Goal: Task Accomplishment & Management: Manage account settings

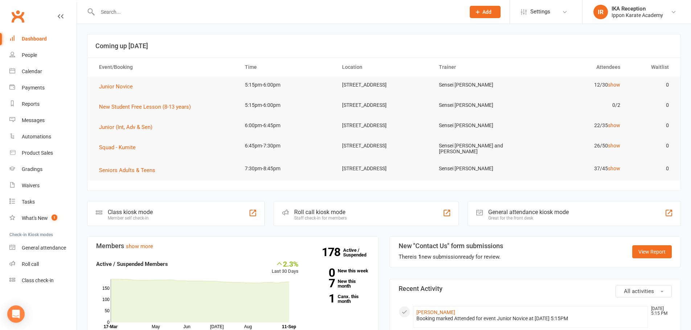
click at [104, 13] on input "text" at bounding box center [277, 12] width 365 height 10
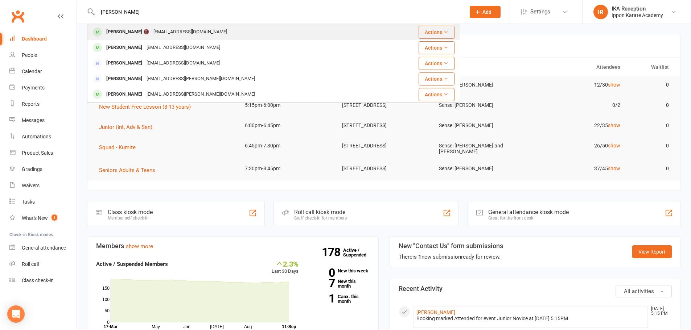
type input "megha"
click at [128, 30] on div "Megha Thatikonda 📵" at bounding box center [127, 32] width 47 height 11
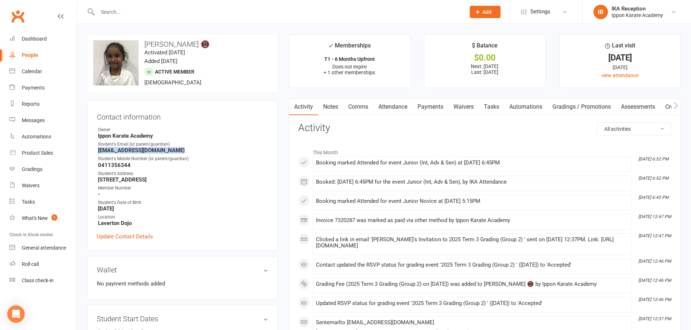
drag, startPoint x: 98, startPoint y: 150, endPoint x: 204, endPoint y: 151, distance: 105.8
click at [204, 151] on strong "karthikthatikonda@gmail.com" at bounding box center [183, 150] width 170 height 7
copy strong "karthikthatikonda@gmail.com"
click at [425, 111] on link "Payments" at bounding box center [430, 107] width 36 height 17
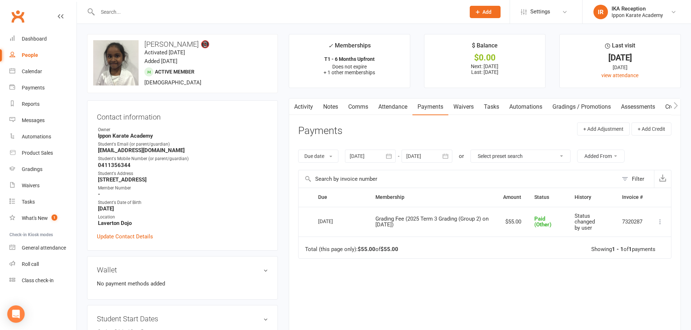
click at [307, 105] on link "Activity" at bounding box center [303, 107] width 29 height 17
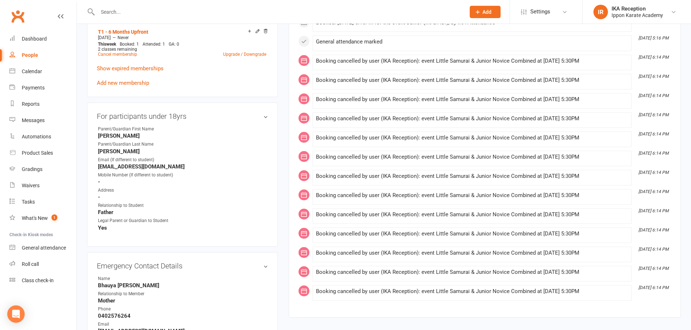
scroll to position [471, 0]
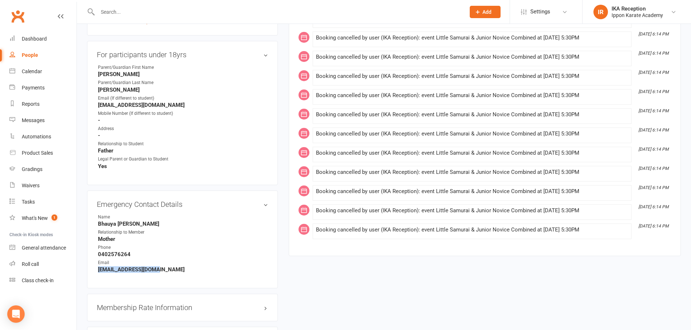
drag, startPoint x: 98, startPoint y: 270, endPoint x: 169, endPoint y: 272, distance: 70.4
click at [169, 272] on strong "Bhavya3389@gmail.com" at bounding box center [183, 269] width 170 height 7
copy strong "Bhavya3389@gmail.com"
click at [242, 275] on div "Emergency Contact Details edit Name Bhauya Thatikonda Relationship to Member Mo…" at bounding box center [182, 240] width 191 height 98
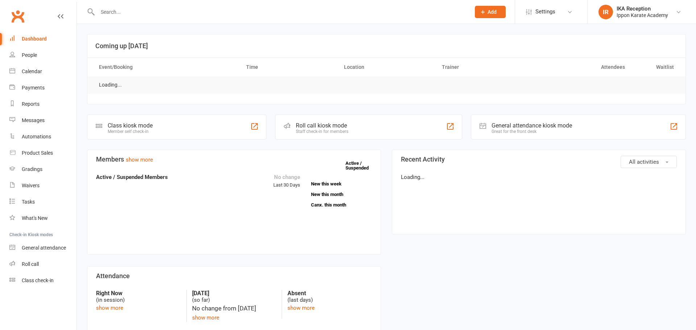
click at [108, 7] on input "text" at bounding box center [280, 12] width 370 height 10
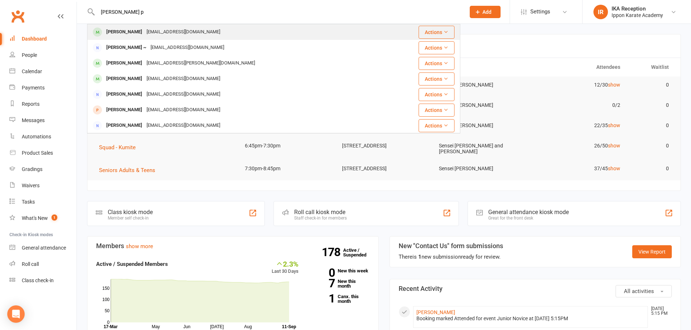
type input "aarush p"
click at [136, 33] on div "Aarush Parikh" at bounding box center [124, 32] width 40 height 11
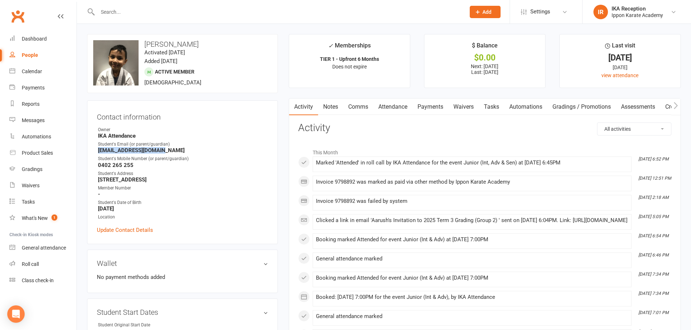
drag, startPoint x: 98, startPoint y: 149, endPoint x: 178, endPoint y: 152, distance: 79.8
click at [178, 152] on strong "Alokparikh@hotmail.com" at bounding box center [183, 150] width 170 height 7
copy strong "Alokparikh@hotmail.com"
click at [255, 199] on div "Student's Date of Birth" at bounding box center [183, 202] width 170 height 7
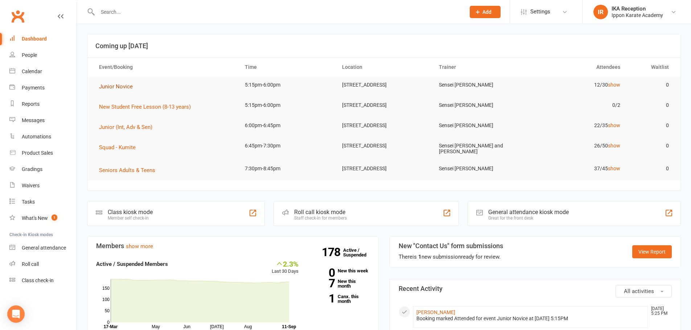
click at [126, 88] on span "Junior Novice" at bounding box center [116, 86] width 34 height 7
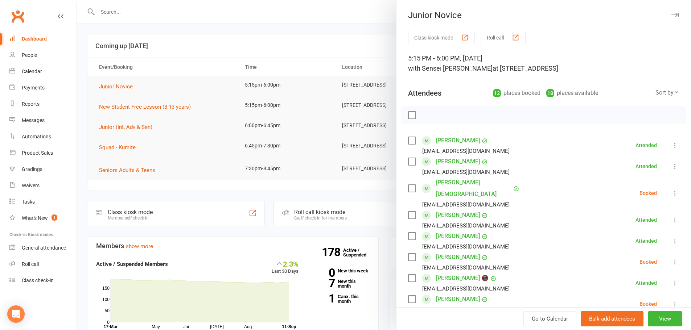
click at [506, 40] on button "Roll call" at bounding box center [502, 37] width 45 height 13
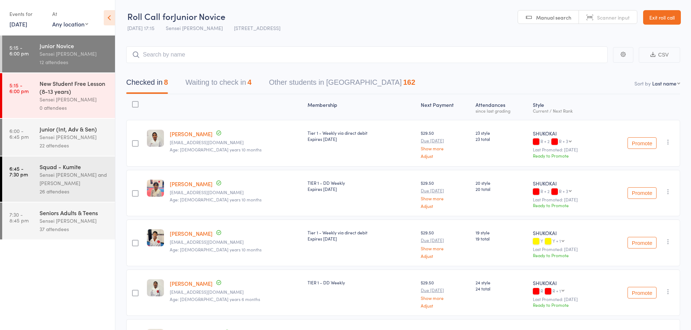
click at [113, 18] on icon at bounding box center [109, 17] width 11 height 15
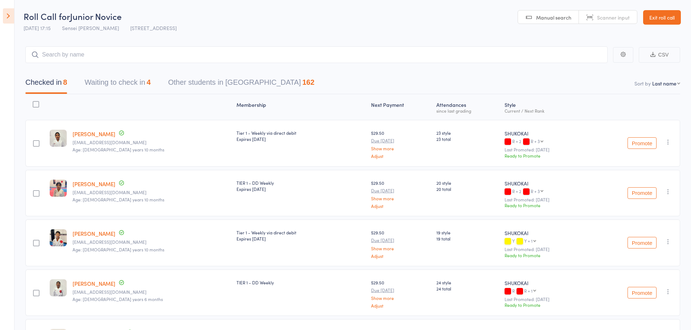
click at [108, 86] on button "Waiting to check in 4" at bounding box center [117, 84] width 66 height 19
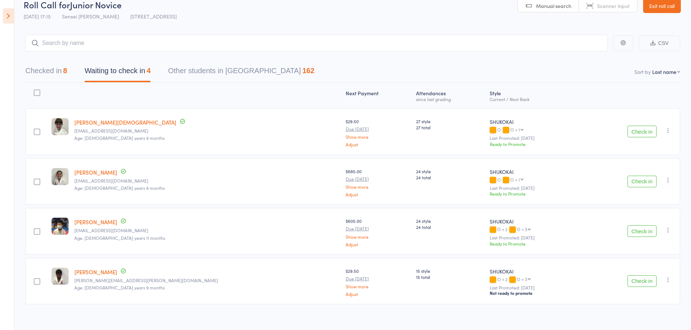
scroll to position [18, 0]
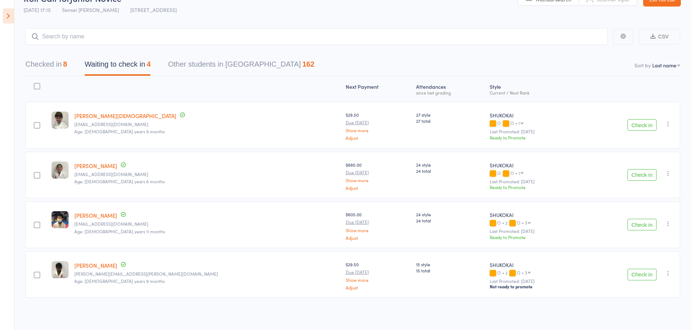
click at [62, 70] on button "Checked in 8" at bounding box center [46, 66] width 42 height 19
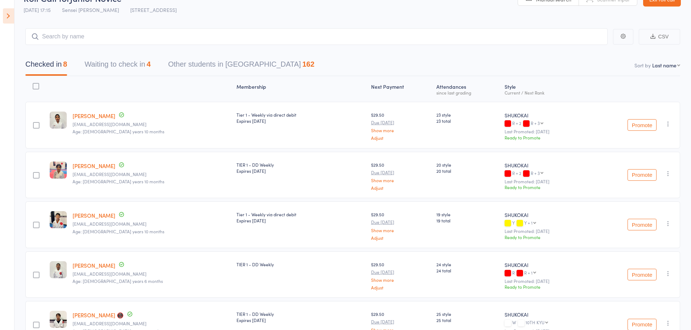
click at [672, 61] on nav "Checked in 8 Waiting to check in 4 Other students in SHUKOKAI 162" at bounding box center [353, 66] width 672 height 19
click at [672, 63] on select "First name Last name Birthday today? Behind on payments? Check in time Next pay…" at bounding box center [666, 65] width 28 height 7
select select "0"
click at [652, 62] on select "First name Last name Birthday today? Behind on payments? Check in time Next pay…" at bounding box center [666, 65] width 28 height 7
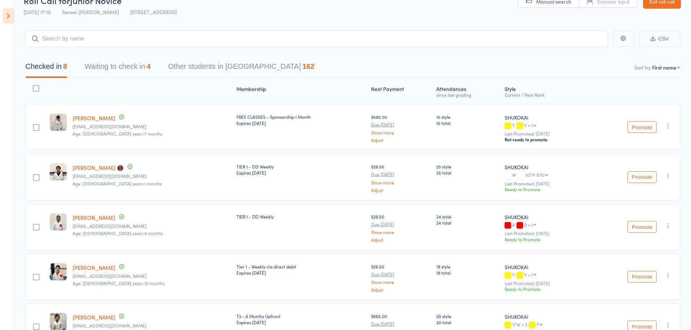
scroll to position [0, 0]
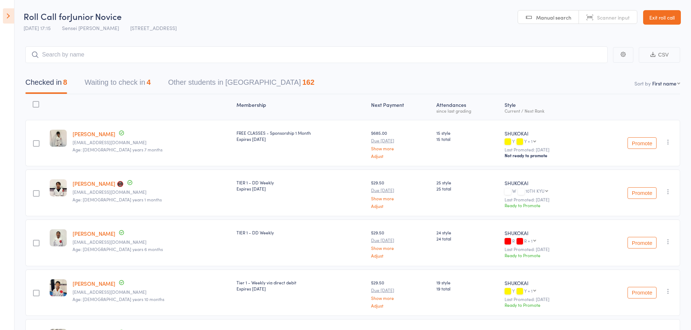
click at [92, 236] on link "[PERSON_NAME]" at bounding box center [93, 234] width 43 height 8
click at [75, 132] on link "[PERSON_NAME]" at bounding box center [93, 134] width 43 height 8
click at [668, 13] on link "Exit roll call" at bounding box center [662, 17] width 38 height 14
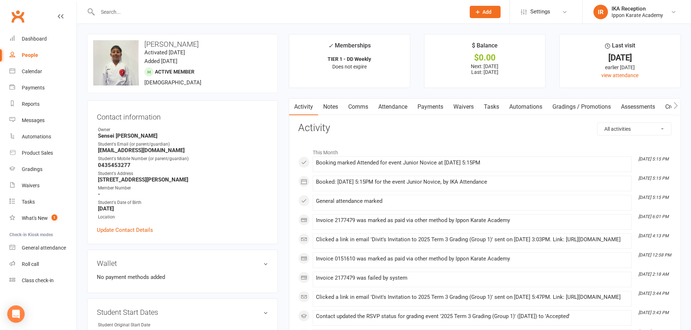
click at [168, 11] on input "text" at bounding box center [277, 12] width 365 height 10
type input "veer"
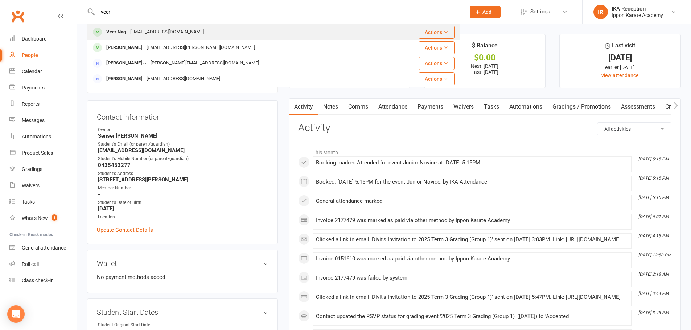
click at [153, 33] on div "mohitnag@gmail.com" at bounding box center [167, 32] width 78 height 11
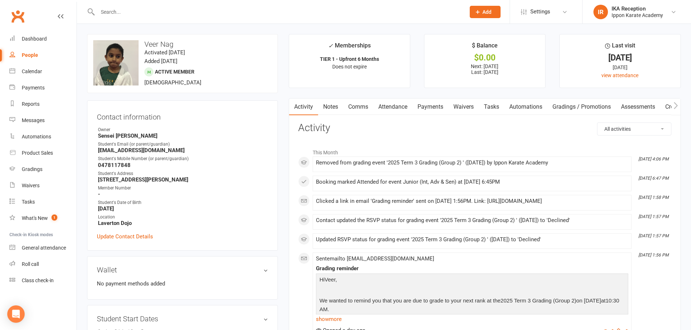
click at [124, 5] on div at bounding box center [273, 12] width 373 height 24
click at [120, 8] on input "text" at bounding box center [277, 12] width 365 height 10
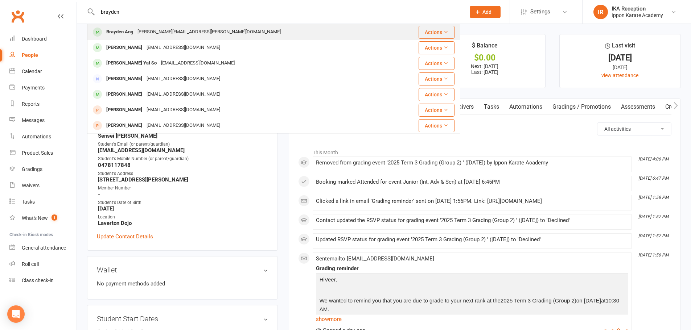
type input "brayden"
click at [138, 33] on div "trieu.ngan@gmail.com" at bounding box center [209, 32] width 148 height 11
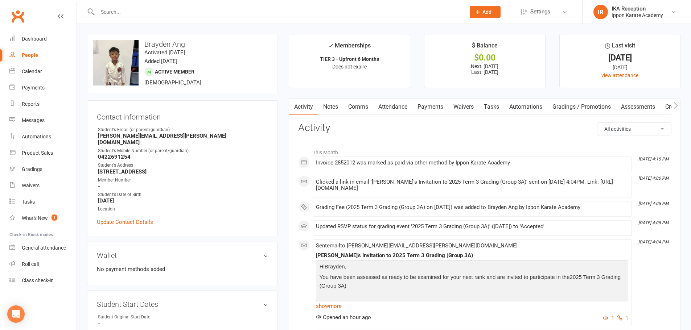
click at [444, 110] on link "Payments" at bounding box center [430, 107] width 36 height 17
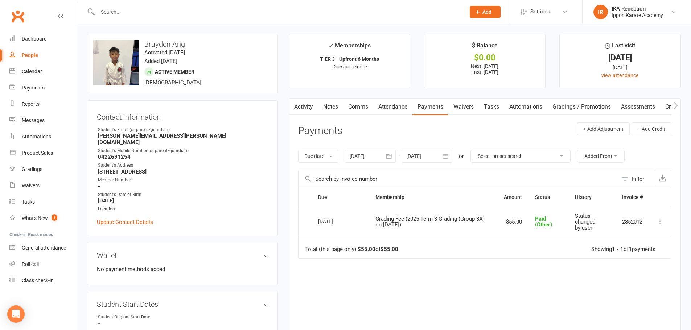
click at [115, 5] on div at bounding box center [273, 12] width 373 height 24
click at [115, 15] on input "text" at bounding box center [277, 12] width 365 height 10
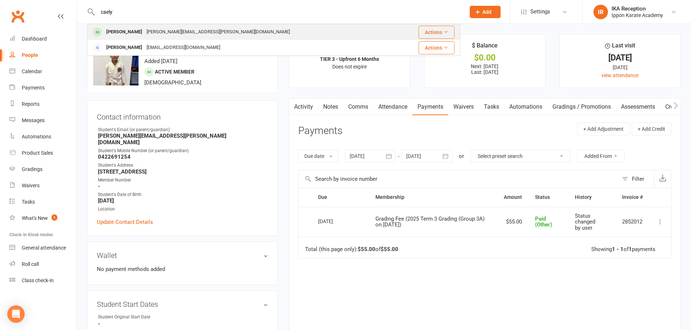
type input "caely"
click at [144, 31] on div "trieu.ngan@gmail.com" at bounding box center [218, 32] width 148 height 11
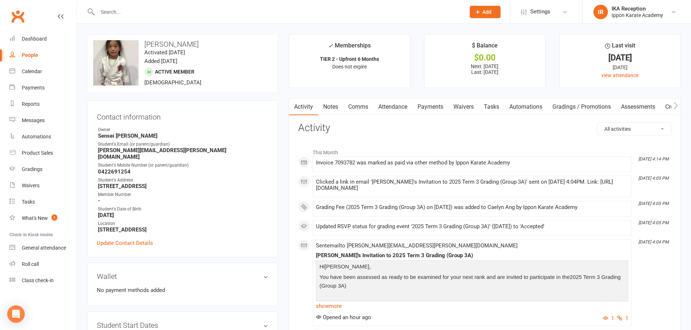
click at [429, 104] on link "Payments" at bounding box center [430, 107] width 36 height 17
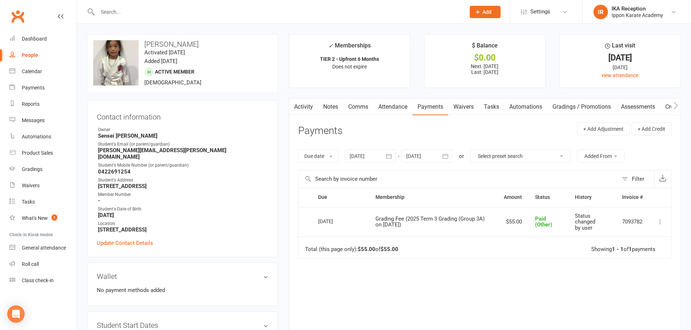
click at [132, 11] on input "text" at bounding box center [277, 12] width 365 height 10
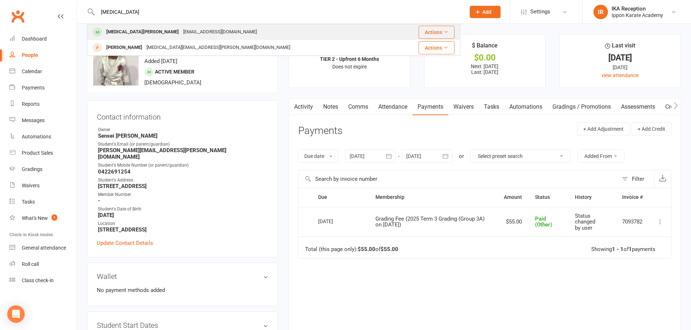
type input "kyra"
click at [181, 28] on div "Gaur20gal@gmail.com" at bounding box center [220, 32] width 78 height 11
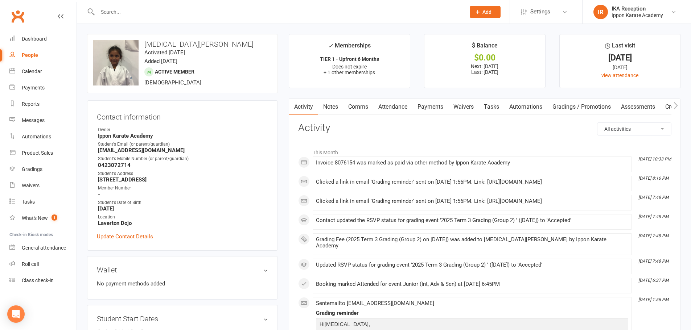
click at [445, 108] on link "Payments" at bounding box center [430, 107] width 36 height 17
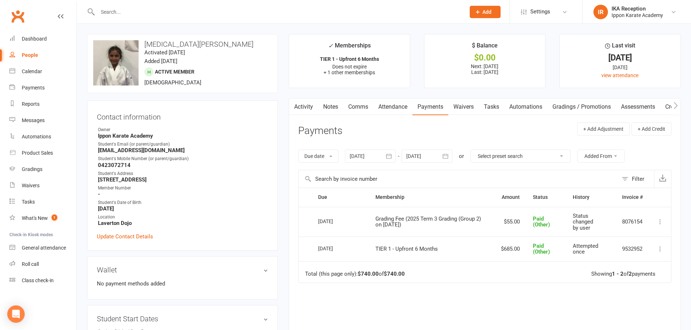
click at [111, 16] on input "text" at bounding box center [277, 12] width 365 height 10
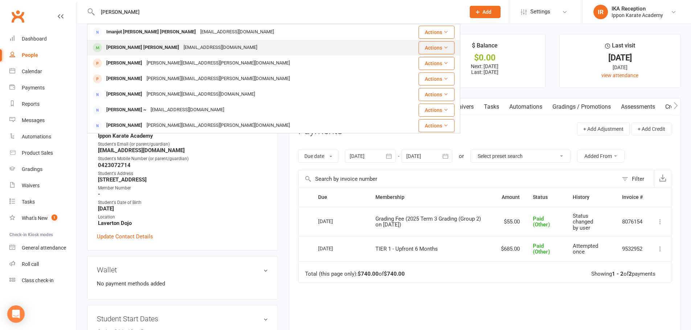
type input "manjot"
click at [129, 50] on div "Manjot Singh Bhullar" at bounding box center [142, 47] width 77 height 11
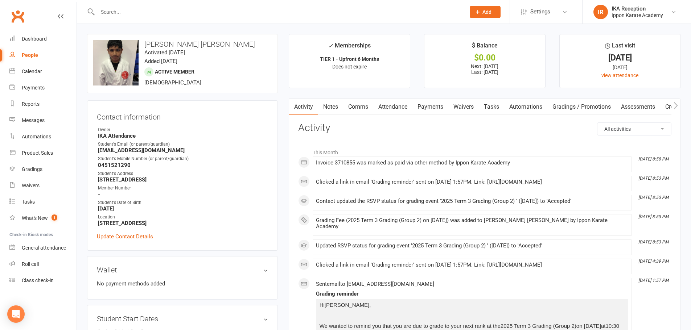
click at [433, 105] on link "Payments" at bounding box center [430, 107] width 36 height 17
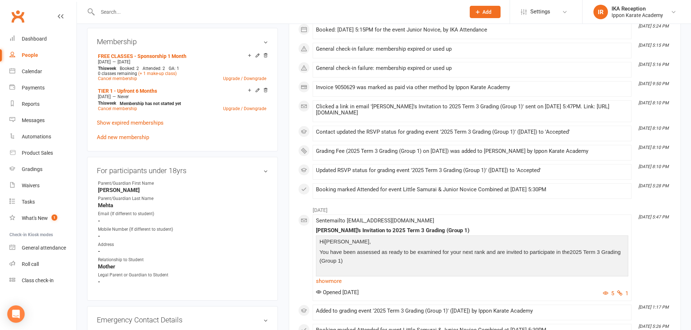
scroll to position [362, 0]
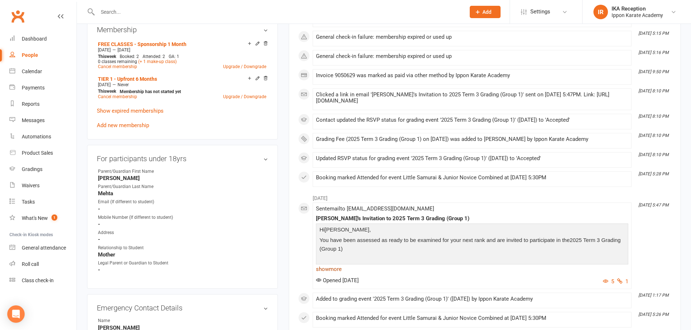
click at [322, 267] on link "show more" at bounding box center [472, 269] width 312 height 10
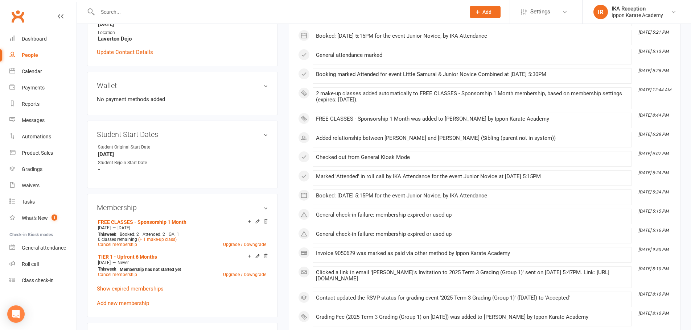
scroll to position [109, 0]
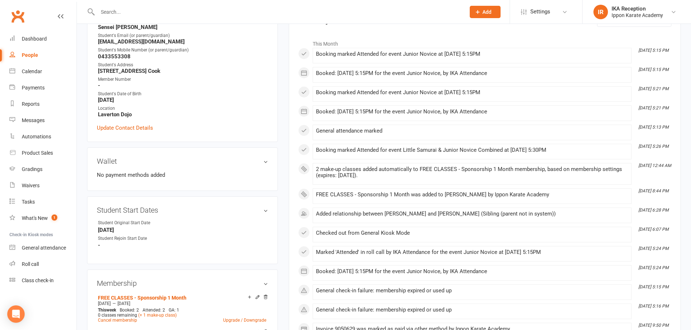
click at [129, 9] on input "text" at bounding box center [277, 12] width 365 height 10
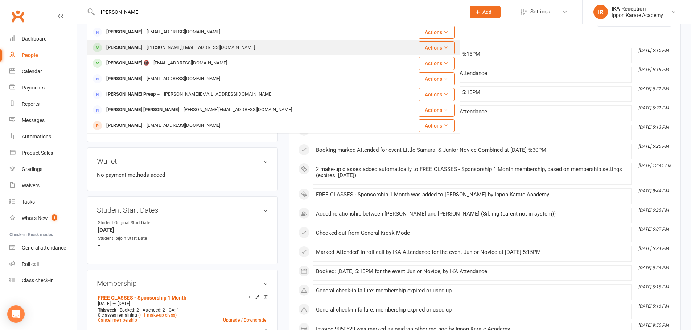
type input "jacob"
click at [157, 48] on div "joan.niva@yahoo.com" at bounding box center [200, 47] width 113 height 11
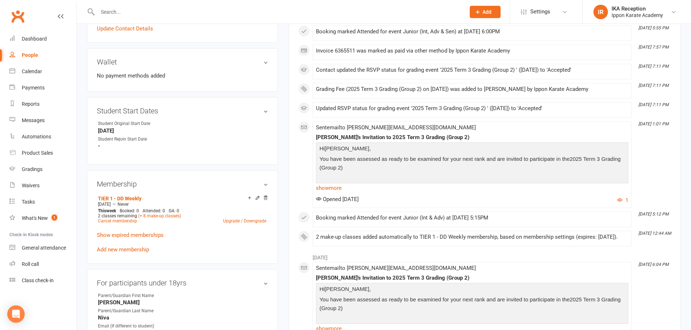
scroll to position [217, 0]
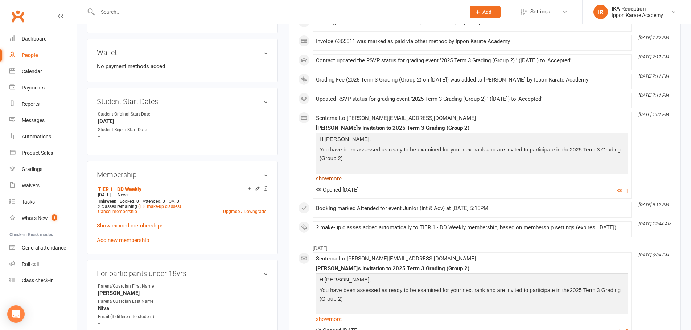
click at [328, 184] on link "show more" at bounding box center [472, 179] width 312 height 10
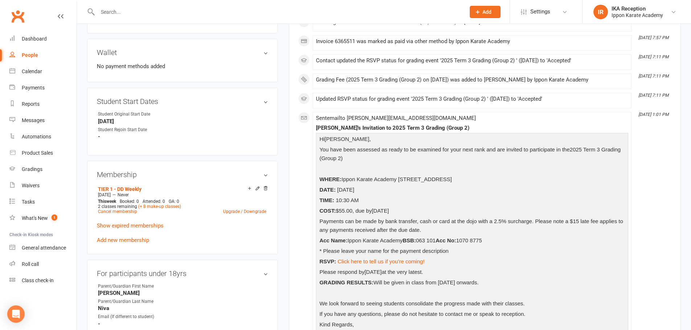
click at [122, 11] on input "text" at bounding box center [277, 12] width 365 height 10
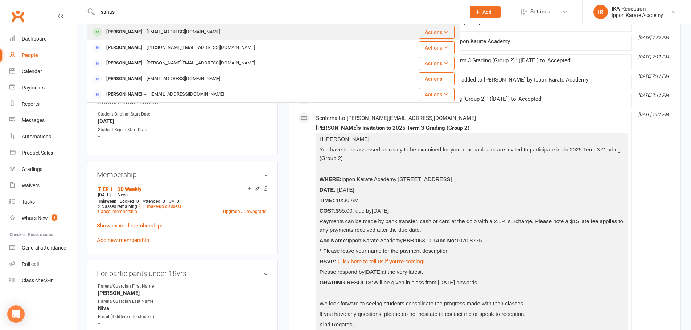
type input "sahas"
click at [142, 30] on div "[PERSON_NAME]" at bounding box center [124, 32] width 40 height 11
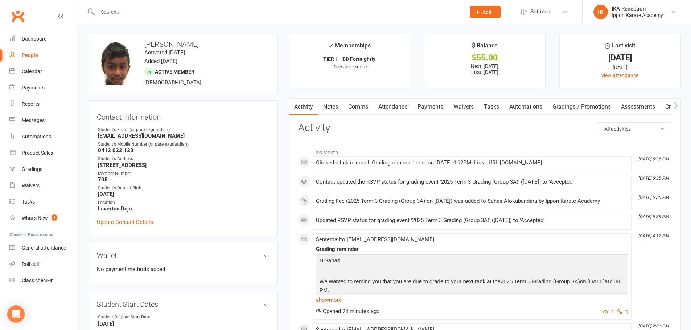
click at [122, 13] on input "text" at bounding box center [277, 12] width 365 height 10
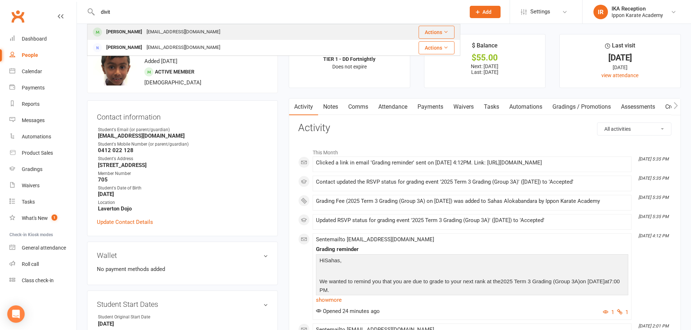
type input "divit"
click at [129, 29] on div "[PERSON_NAME]" at bounding box center [124, 32] width 40 height 11
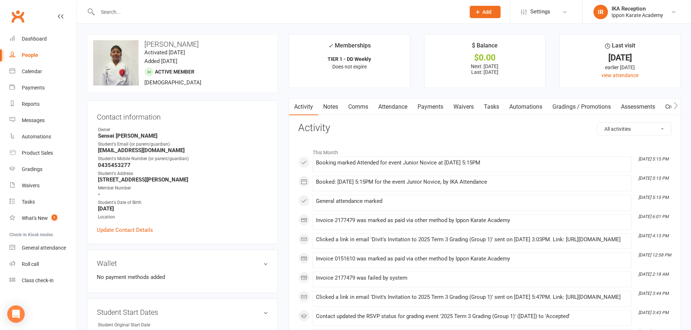
click at [428, 107] on link "Payments" at bounding box center [430, 107] width 36 height 17
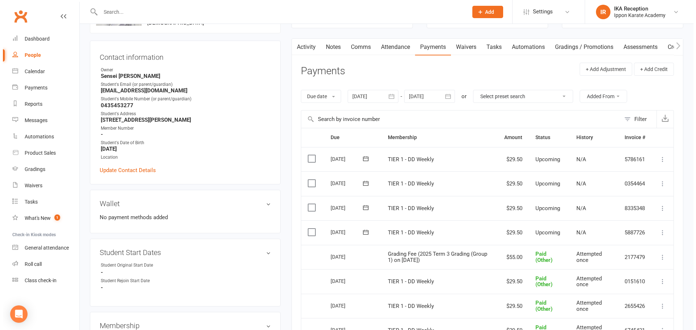
scroll to position [72, 0]
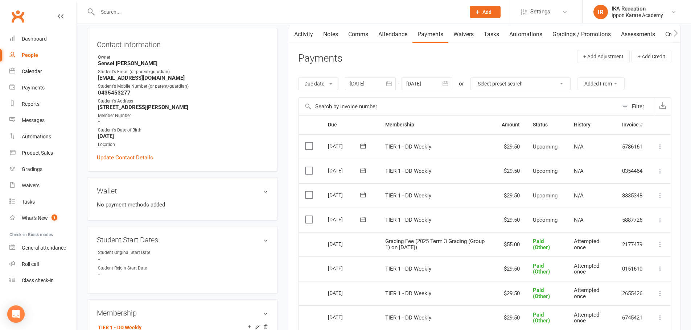
click at [659, 243] on icon at bounding box center [659, 244] width 7 height 7
click at [611, 285] on link "More Info" at bounding box center [628, 288] width 72 height 14
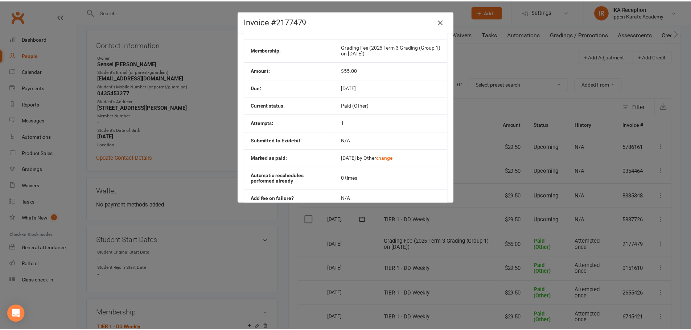
scroll to position [0, 0]
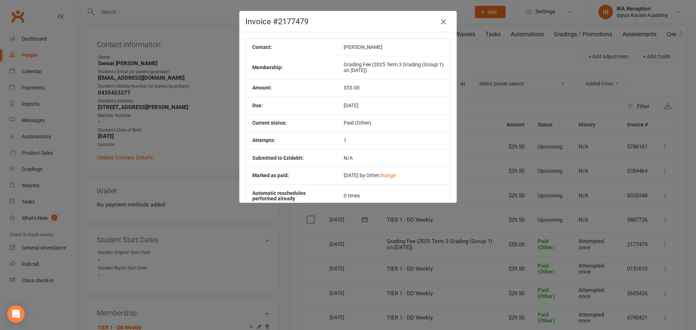
click at [439, 23] on icon "button" at bounding box center [443, 21] width 9 height 9
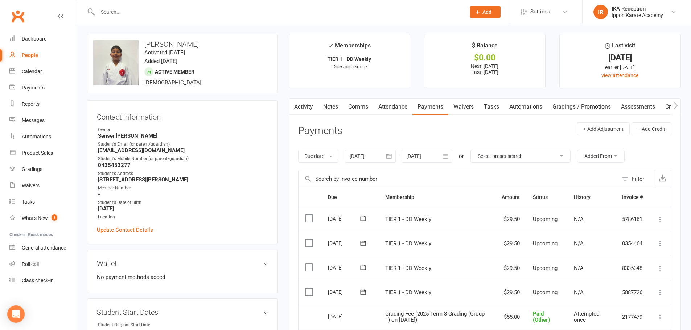
click at [130, 11] on input "text" at bounding box center [277, 12] width 365 height 10
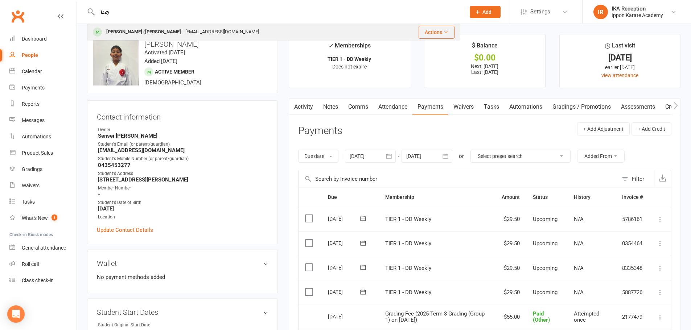
type input "izzy"
click at [152, 28] on div "Khryszana Izabella (Izzy) Sinclair" at bounding box center [143, 32] width 79 height 11
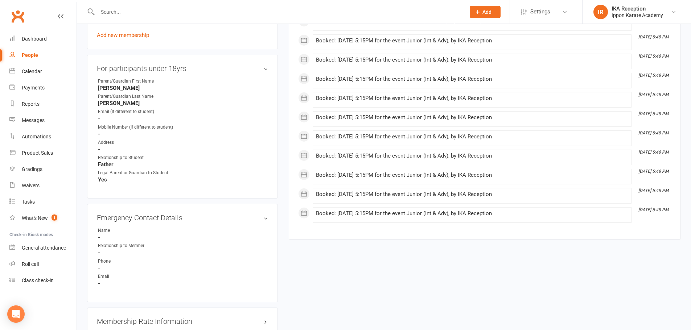
scroll to position [435, 0]
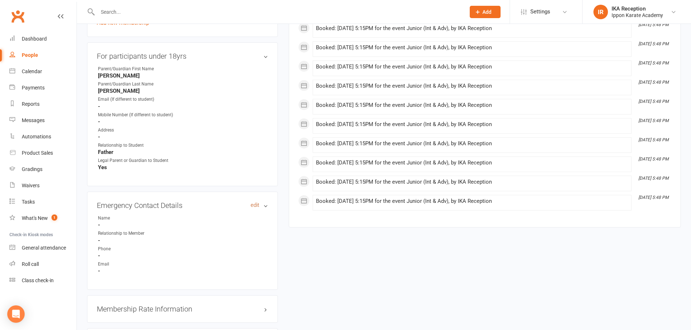
click at [254, 207] on link "edit" at bounding box center [254, 205] width 9 height 6
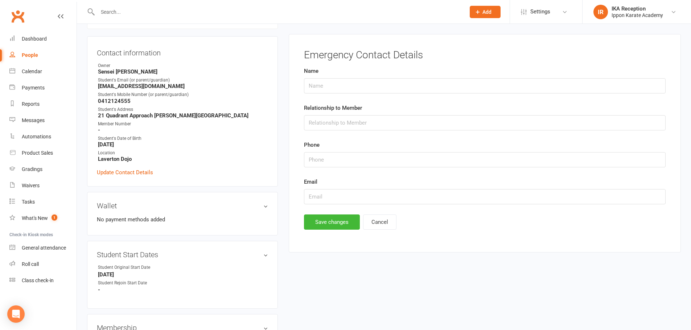
scroll to position [62, 0]
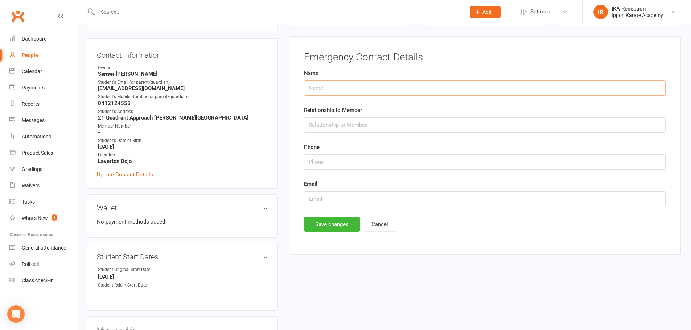
click at [328, 89] on input "text" at bounding box center [484, 87] width 361 height 15
type input "Johannes Sinclair"
type input "Mother"
type input "0401963113"
click at [347, 223] on button "Save changes" at bounding box center [332, 224] width 56 height 15
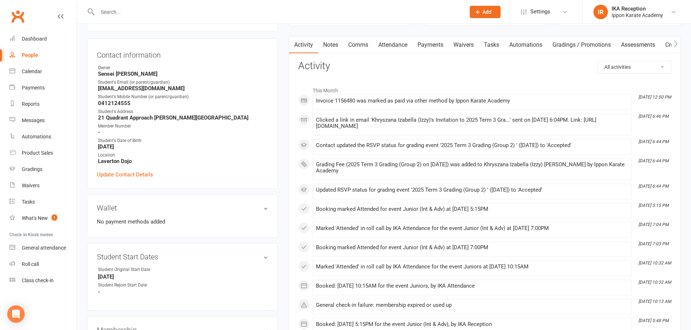
scroll to position [0, 0]
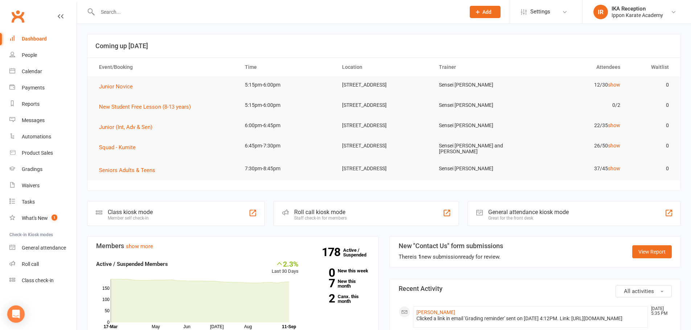
click at [146, 11] on input "text" at bounding box center [277, 12] width 365 height 10
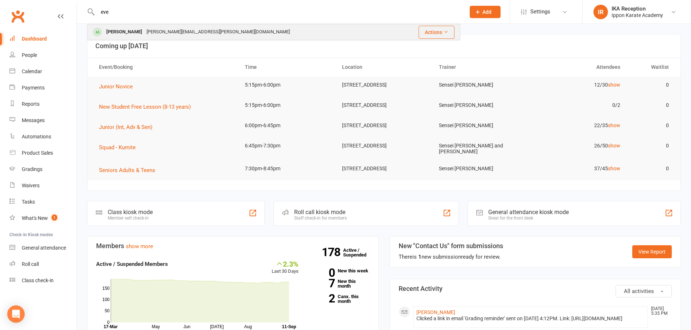
type input "eve"
click at [162, 31] on div "[PERSON_NAME][EMAIL_ADDRESS][PERSON_NAME][DOMAIN_NAME]" at bounding box center [218, 32] width 148 height 11
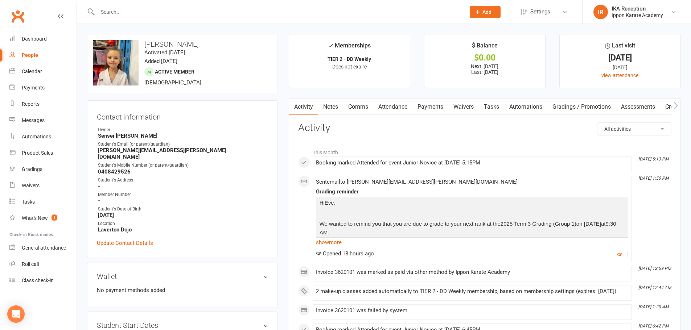
click at [139, 10] on input "text" at bounding box center [277, 12] width 365 height 10
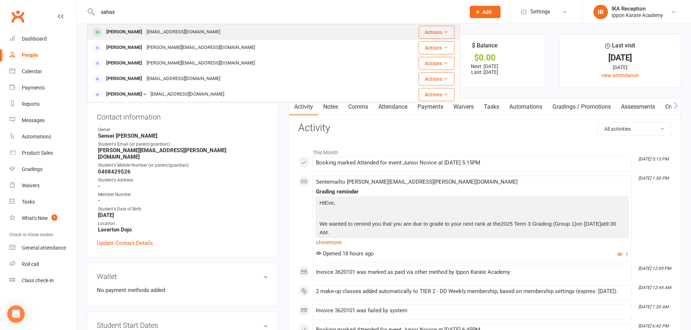
type input "sahas"
click at [144, 29] on div "[PERSON_NAME]" at bounding box center [124, 32] width 40 height 11
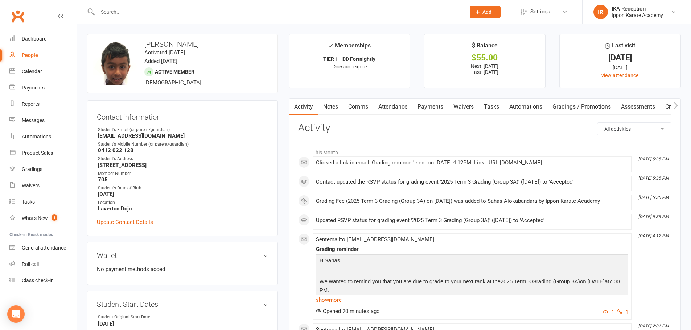
click at [156, 8] on input "text" at bounding box center [277, 12] width 365 height 10
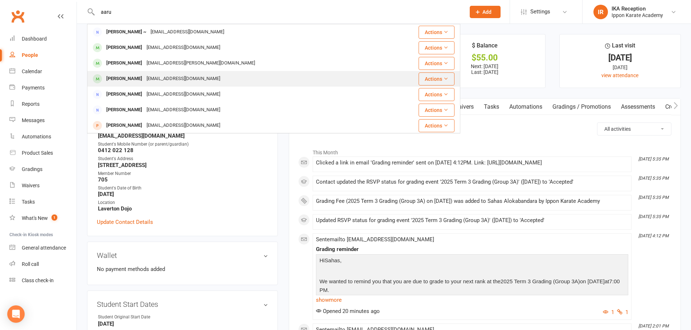
type input "aaru"
click at [150, 73] on div "Aarush Hiregange adityahiregange@gmail.com" at bounding box center [237, 78] width 299 height 15
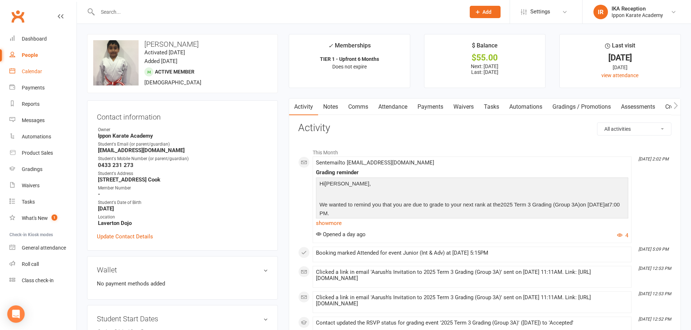
click at [24, 67] on link "Calendar" at bounding box center [42, 71] width 67 height 16
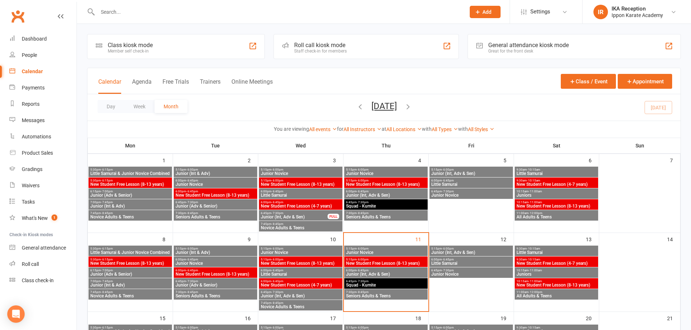
click at [359, 269] on span "- 6:45pm" at bounding box center [362, 270] width 12 height 3
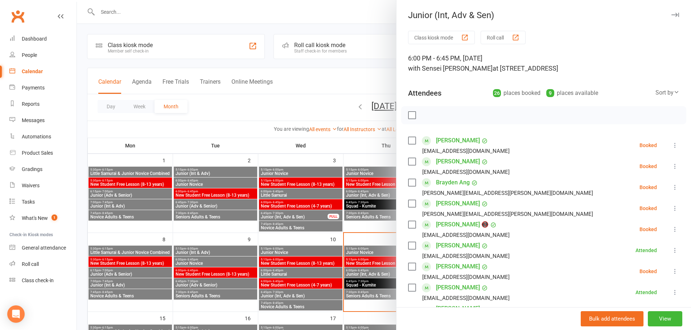
click at [517, 36] on div "button" at bounding box center [515, 38] width 8 height 8
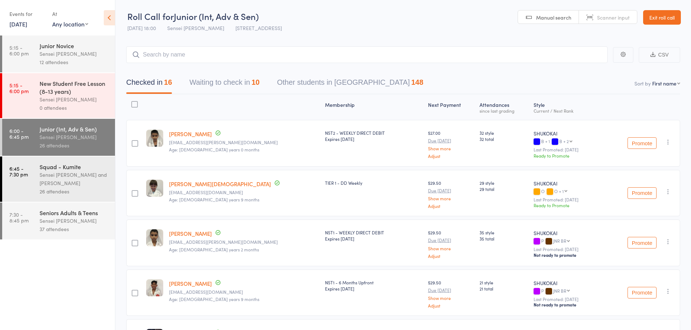
click at [234, 79] on button "Waiting to check in 10" at bounding box center [224, 84] width 70 height 19
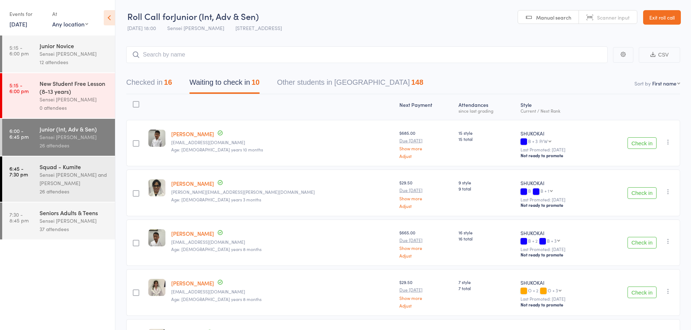
click at [67, 195] on div "26 attendees" at bounding box center [74, 191] width 69 height 8
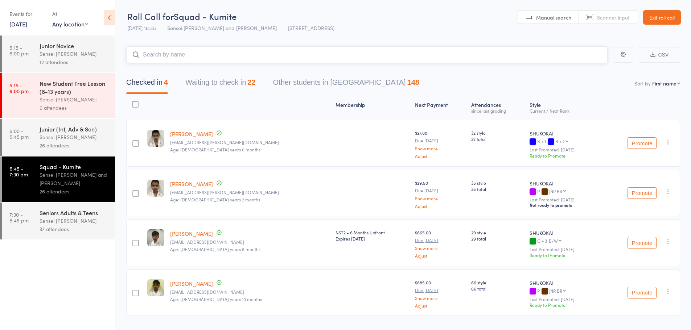
click at [209, 76] on button "Waiting to check in 22" at bounding box center [220, 84] width 70 height 19
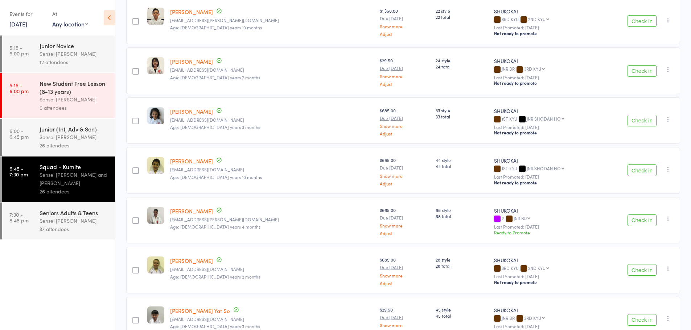
scroll to position [119, 0]
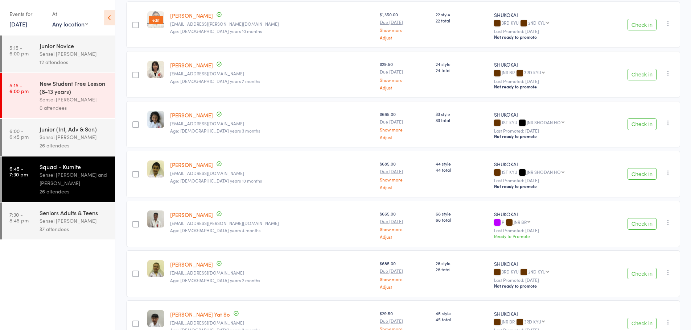
click at [162, 12] on img at bounding box center [155, 20] width 19 height 19
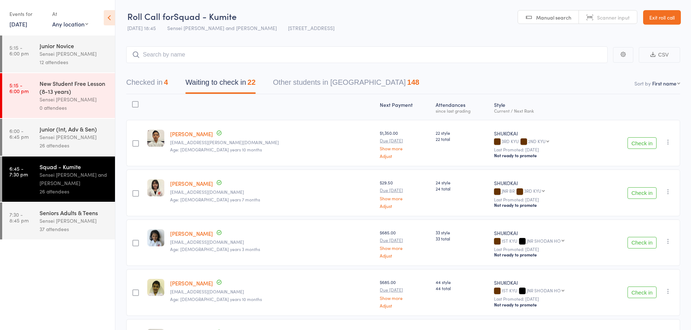
click at [671, 21] on link "Exit roll call" at bounding box center [662, 17] width 38 height 14
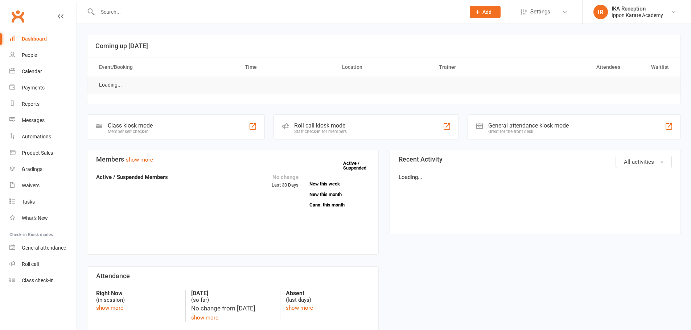
click at [120, 15] on input "text" at bounding box center [277, 12] width 365 height 10
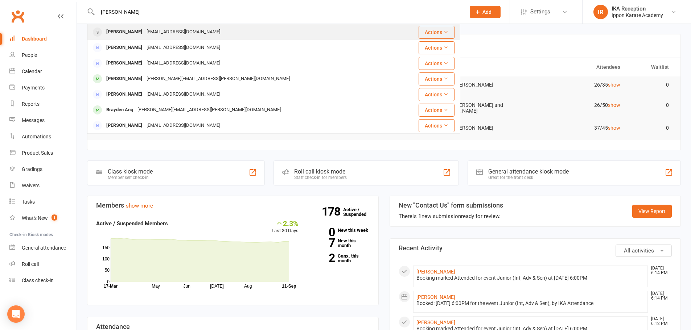
type input "angela"
click at [144, 30] on div "lymama80@yahoo.com.vn" at bounding box center [183, 32] width 78 height 11
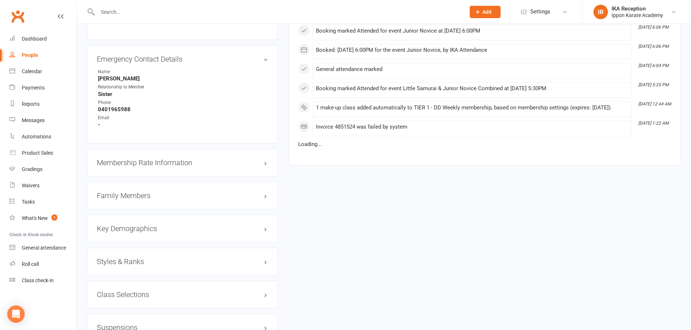
scroll to position [652, 0]
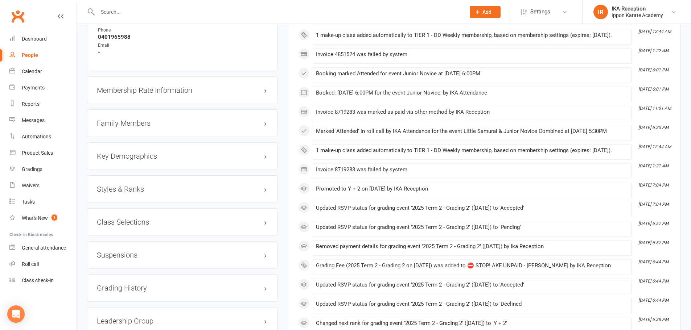
click at [160, 254] on h3 "Suspensions" at bounding box center [182, 255] width 171 height 8
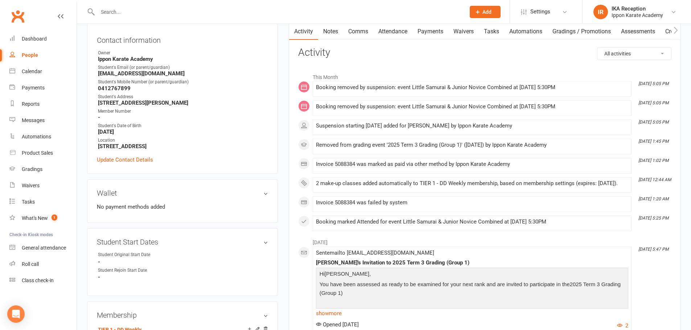
scroll to position [0, 0]
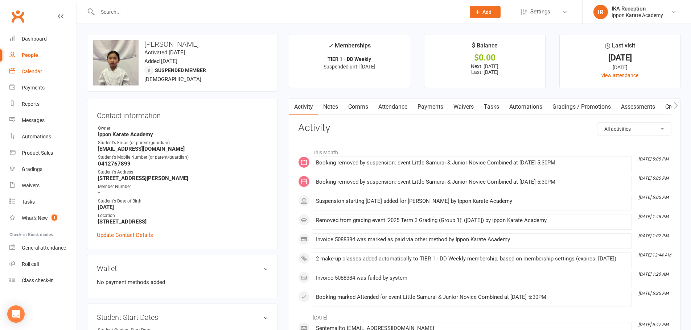
click at [30, 75] on link "Calendar" at bounding box center [42, 71] width 67 height 16
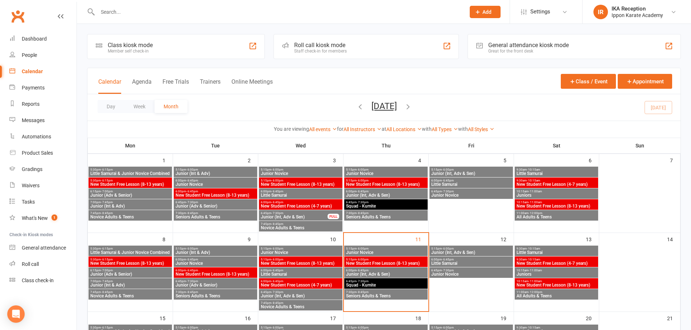
click at [395, 273] on span "Junior (Int, Adv & Sen)" at bounding box center [385, 274] width 80 height 4
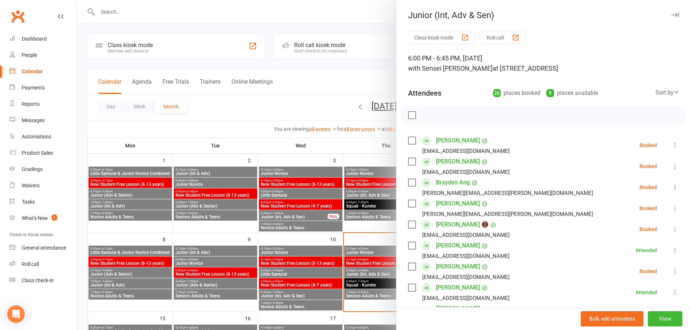
click at [135, 7] on div at bounding box center [384, 165] width 614 height 330
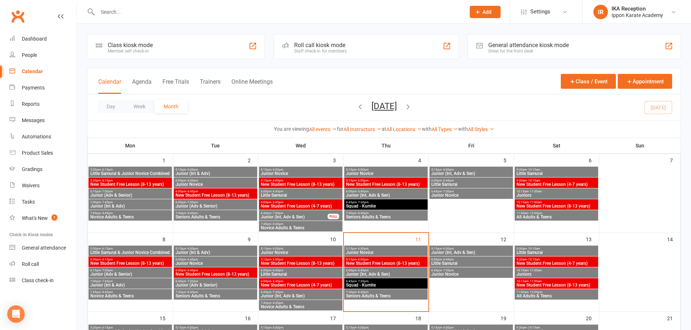
click at [113, 13] on input "text" at bounding box center [277, 12] width 365 height 10
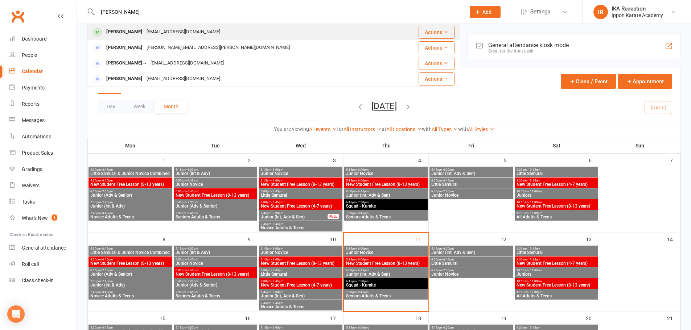
type input "jessica"
click at [127, 31] on div "Jessica Shirley" at bounding box center [124, 32] width 40 height 11
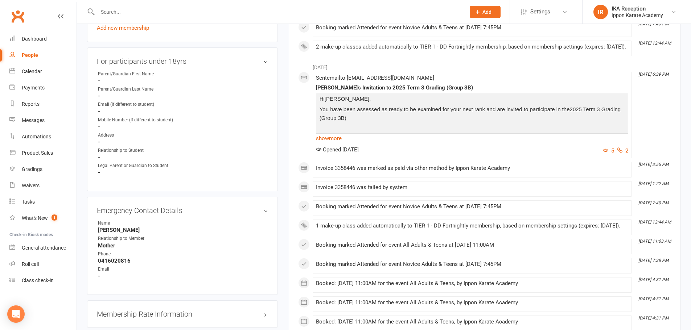
scroll to position [435, 0]
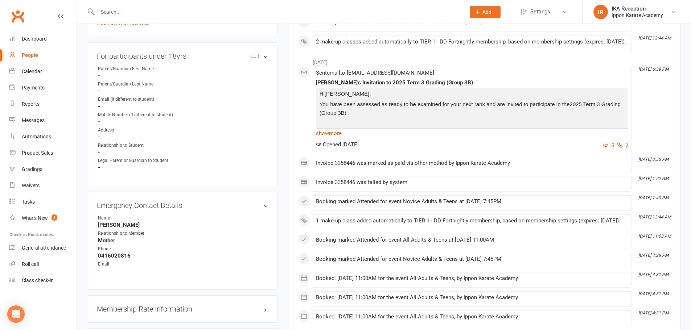
click at [250, 55] on link "edit" at bounding box center [254, 56] width 9 height 6
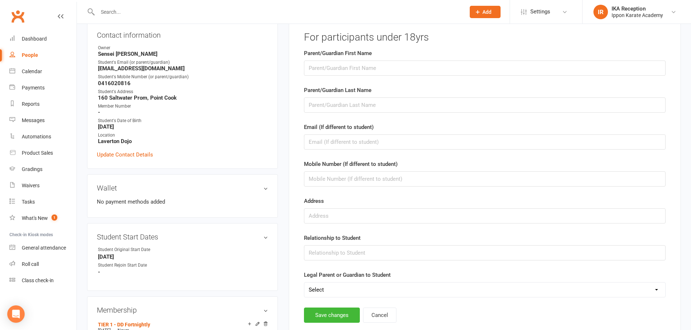
scroll to position [62, 0]
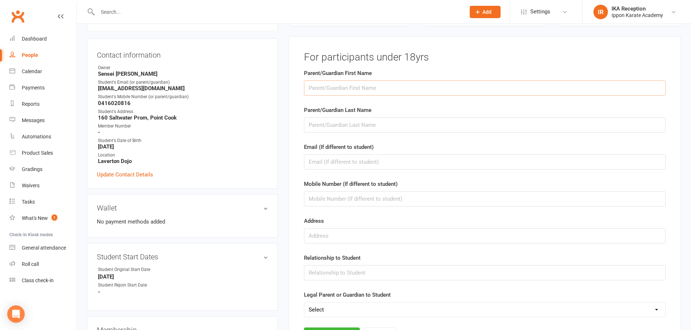
click at [357, 86] on input "text" at bounding box center [484, 87] width 361 height 15
type input "Michael"
type input "Shirley"
click at [343, 161] on input "text" at bounding box center [484, 161] width 361 height 15
paste input "michaelishirley75@gmail.com"
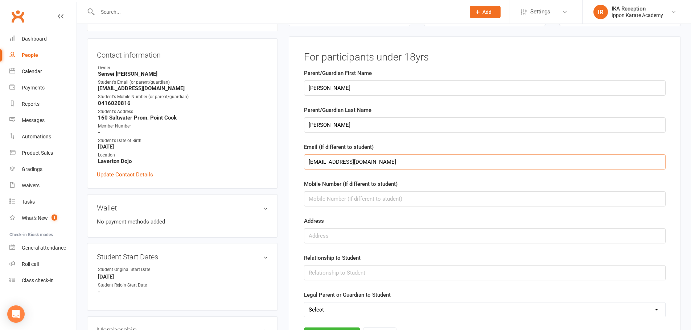
type input "michaelishirley75@gmail.com"
drag, startPoint x: 323, startPoint y: 201, endPoint x: 323, endPoint y: 172, distance: 29.4
click at [323, 201] on input "text" at bounding box center [484, 198] width 361 height 15
paste input "0404207878"
type input "0404207878"
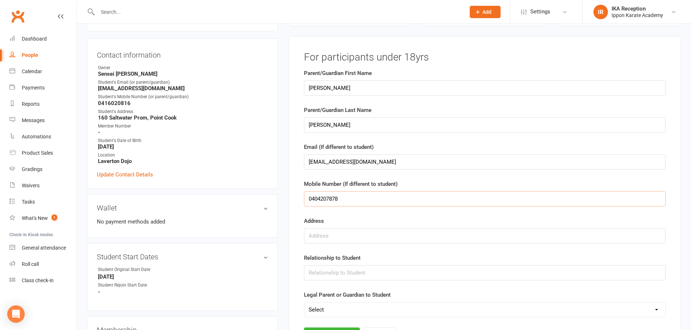
scroll to position [98, 0]
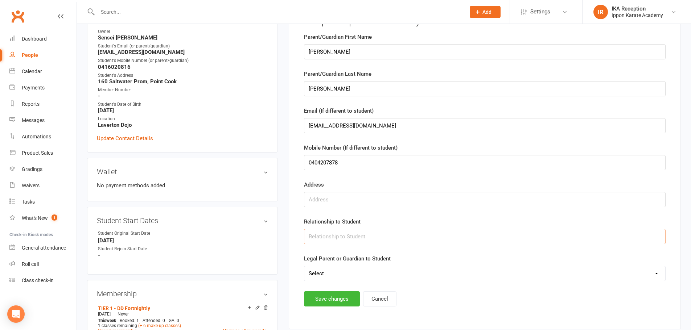
click at [353, 235] on input "text" at bounding box center [484, 236] width 361 height 15
type input "Father"
click at [333, 295] on button "Save changes" at bounding box center [332, 298] width 56 height 15
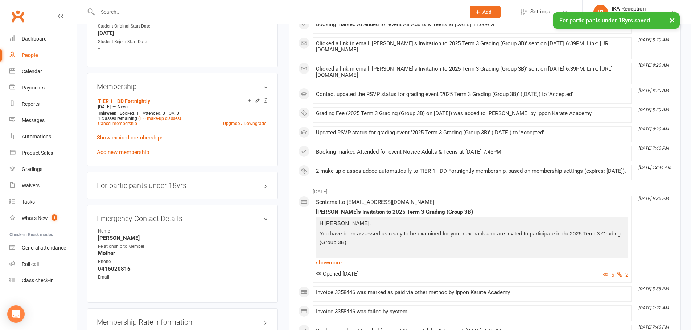
scroll to position [316, 0]
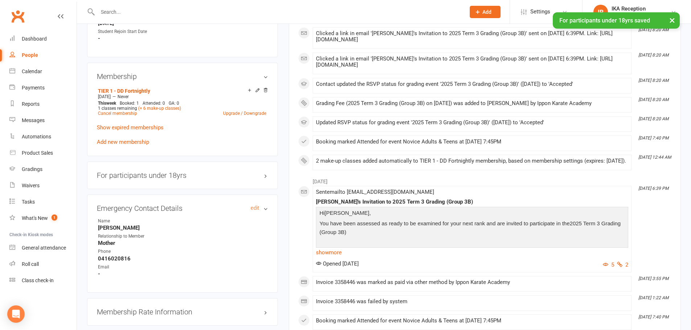
click at [183, 208] on h3 "Emergency Contact Details edit" at bounding box center [182, 208] width 171 height 8
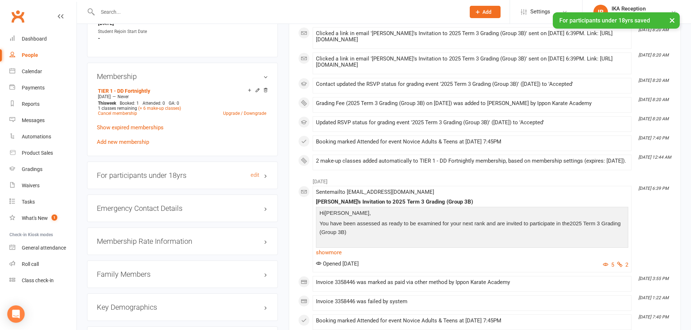
click at [171, 171] on h3 "For participants under 18yrs edit" at bounding box center [182, 175] width 171 height 8
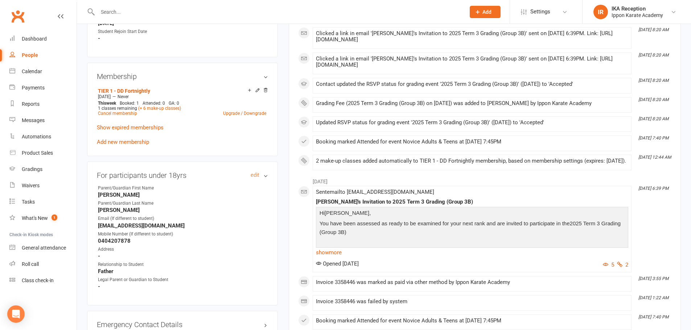
click at [185, 178] on h3 "For participants under 18yrs edit" at bounding box center [182, 175] width 171 height 8
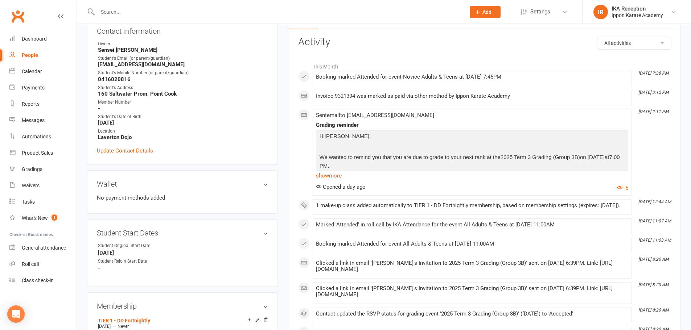
scroll to position [0, 0]
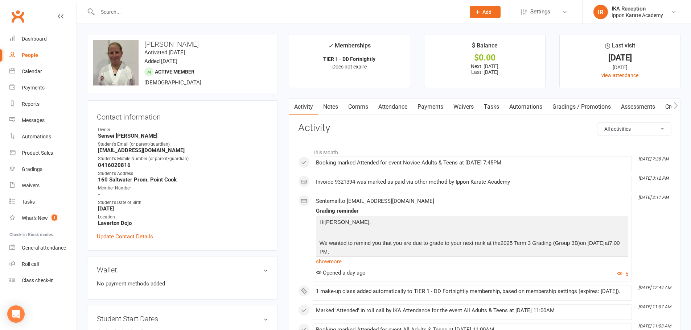
click at [131, 18] on div at bounding box center [273, 12] width 373 height 24
click at [130, 16] on input "text" at bounding box center [277, 12] width 365 height 10
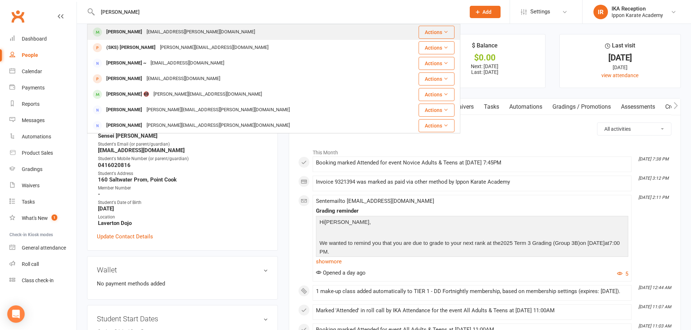
type input "sarah"
click at [181, 30] on div "sazzah.shirley@gmail.com" at bounding box center [200, 32] width 113 height 11
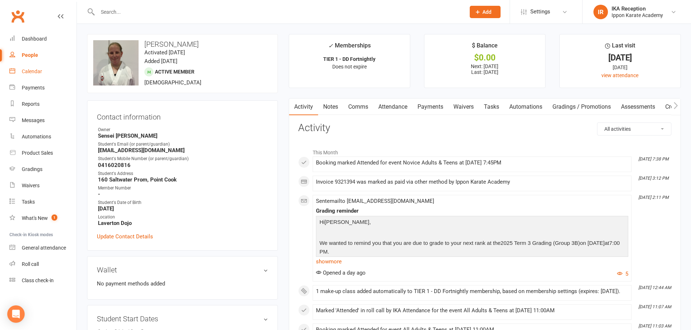
click at [35, 75] on link "Calendar" at bounding box center [42, 71] width 67 height 16
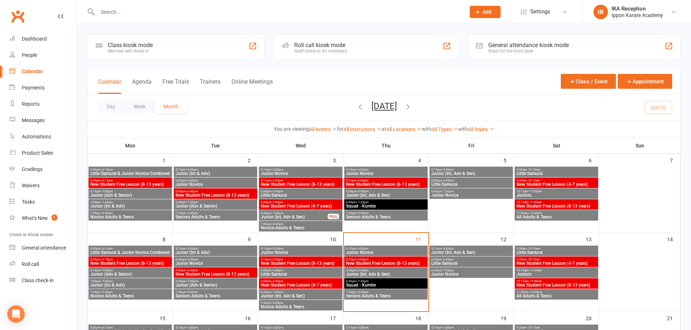
click at [368, 284] on span "Squad - Kumite" at bounding box center [385, 285] width 80 height 4
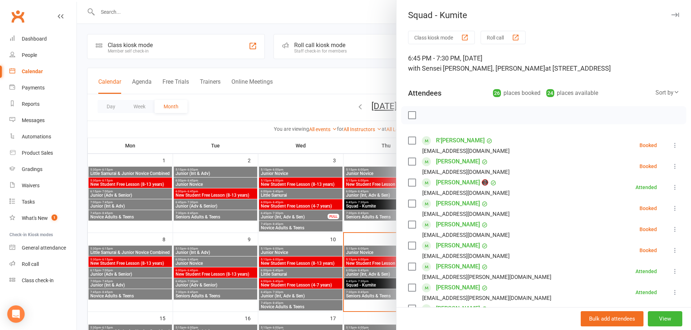
click at [512, 39] on div "button" at bounding box center [515, 38] width 8 height 8
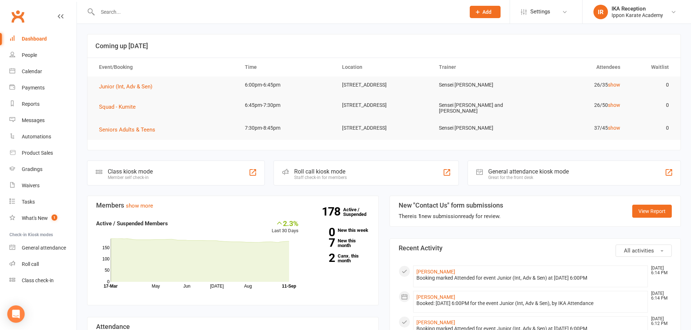
click at [103, 14] on input "text" at bounding box center [277, 12] width 365 height 10
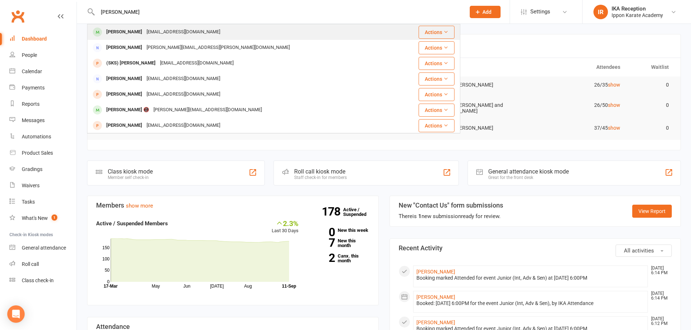
type input "[PERSON_NAME]"
click at [149, 40] on div "[PERSON_NAME] [EMAIL_ADDRESS][DOMAIN_NAME]" at bounding box center [242, 32] width 309 height 15
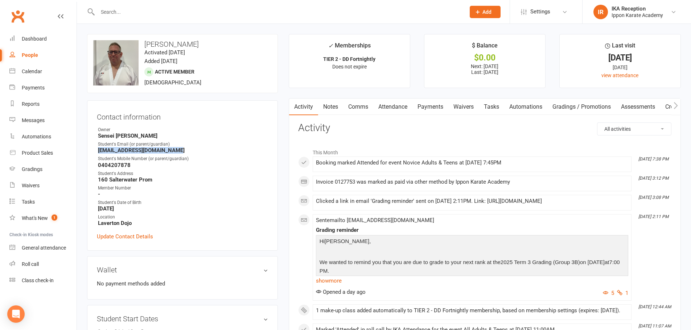
drag, startPoint x: 99, startPoint y: 151, endPoint x: 179, endPoint y: 152, distance: 80.8
click at [179, 152] on strong "[EMAIL_ADDRESS][DOMAIN_NAME]" at bounding box center [183, 150] width 170 height 7
copy strong "[EMAIL_ADDRESS][DOMAIN_NAME]"
drag, startPoint x: 99, startPoint y: 165, endPoint x: 130, endPoint y: 167, distance: 31.2
click at [130, 167] on strong "0404207878" at bounding box center [183, 165] width 170 height 7
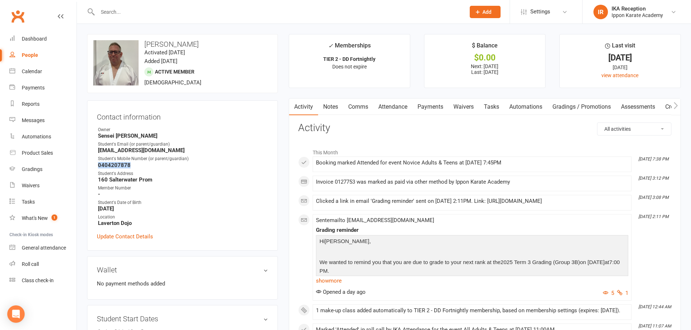
copy strong "0404207878"
click at [186, 147] on strong "[EMAIL_ADDRESS][DOMAIN_NAME]" at bounding box center [183, 150] width 170 height 7
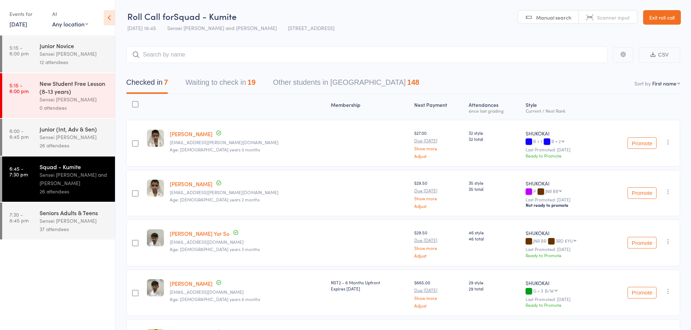
click at [70, 132] on div "Junior (Int, Adv & Sen)" at bounding box center [74, 129] width 69 height 8
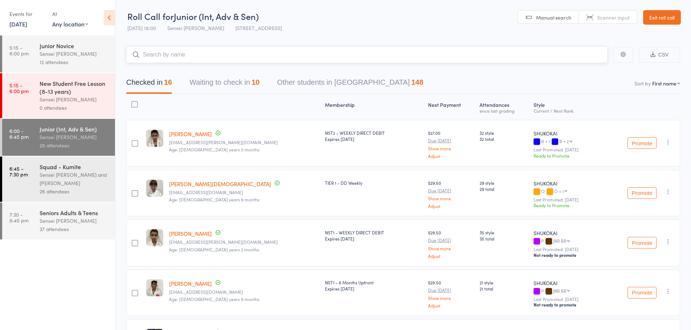
click at [231, 78] on button "Waiting to check in 10" at bounding box center [224, 84] width 70 height 19
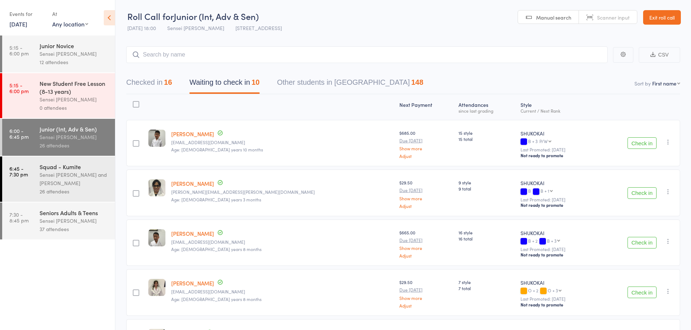
click at [41, 53] on div "Sensei [PERSON_NAME]" at bounding box center [74, 54] width 69 height 8
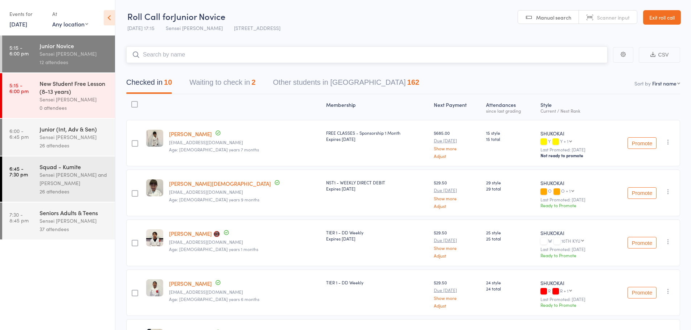
click at [248, 76] on button "Waiting to check in 2" at bounding box center [222, 84] width 66 height 19
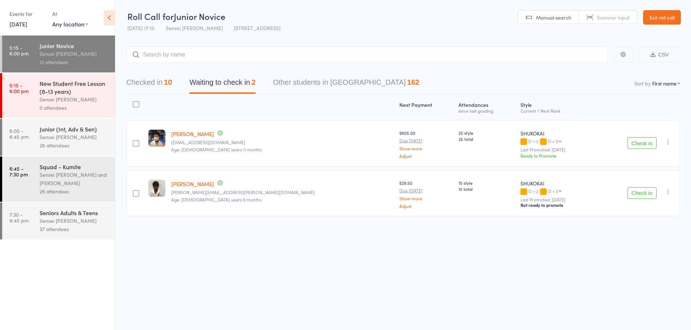
click at [672, 141] on div "Check in Check in Promote Send message Add Note Add Task Remove [PERSON_NAME] a…" at bounding box center [637, 143] width 85 height 47
click at [671, 141] on icon "button" at bounding box center [667, 141] width 7 height 7
click at [656, 213] on li "Mark absent" at bounding box center [642, 215] width 60 height 10
click at [667, 191] on icon "button" at bounding box center [667, 191] width 7 height 7
click at [655, 264] on li "Mark absent" at bounding box center [642, 265] width 60 height 10
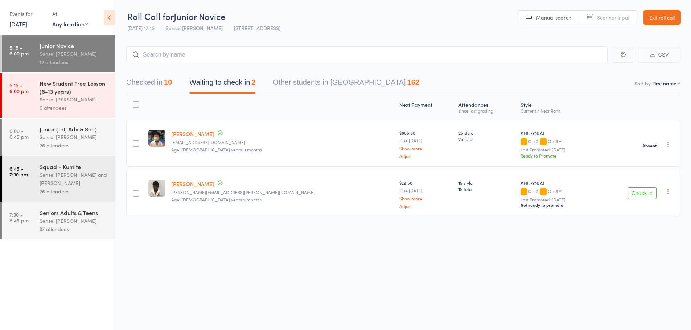
click at [108, 133] on div "Sensei [PERSON_NAME]" at bounding box center [74, 137] width 69 height 8
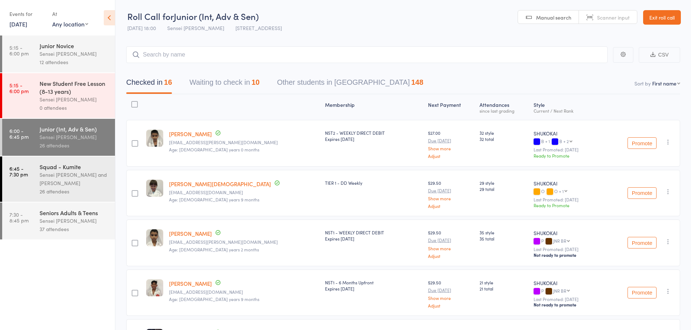
click at [656, 82] on select "First name Last name Birthday [DATE]? Behind on payments? Check in time Next pa…" at bounding box center [666, 83] width 28 height 7
click at [652, 80] on select "First name Last name Birthday [DATE]? Behind on payments? Check in time Next pa…" at bounding box center [666, 83] width 28 height 7
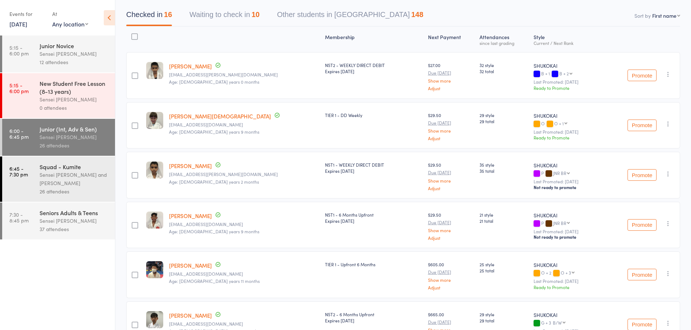
scroll to position [72, 0]
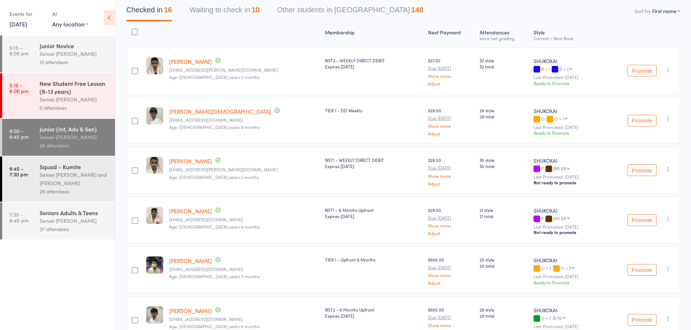
click at [59, 39] on div "Junior Novice Sensei [PERSON_NAME] 12 attendees" at bounding box center [77, 54] width 75 height 37
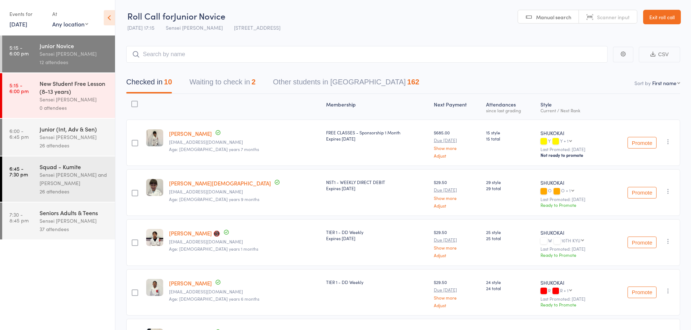
click at [654, 20] on link "Exit roll call" at bounding box center [662, 17] width 38 height 14
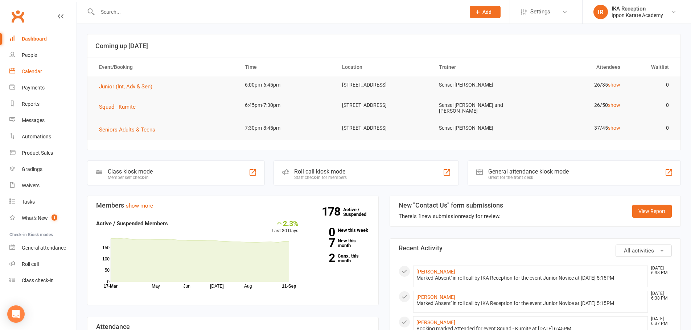
click at [30, 71] on div "Calendar" at bounding box center [32, 72] width 20 height 6
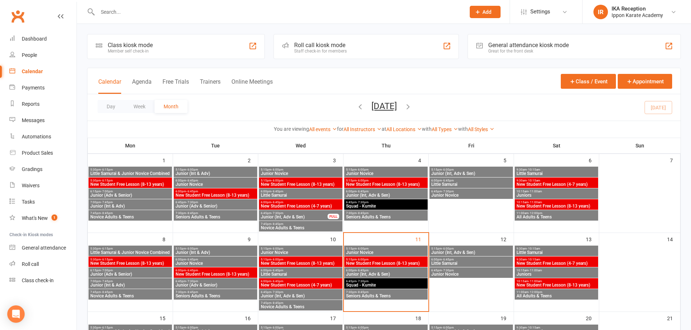
click at [396, 249] on span "5:15pm - 6:00pm" at bounding box center [385, 248] width 80 height 3
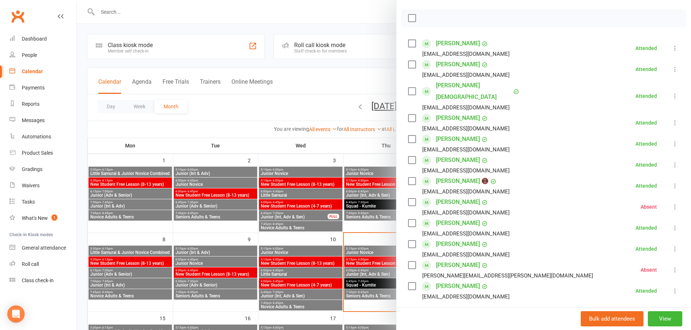
scroll to position [109, 0]
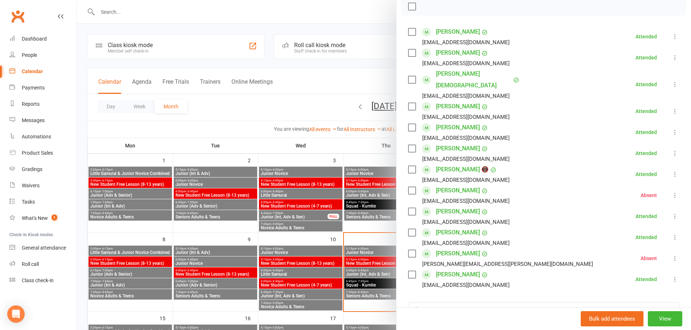
click at [671, 192] on icon at bounding box center [674, 195] width 7 height 7
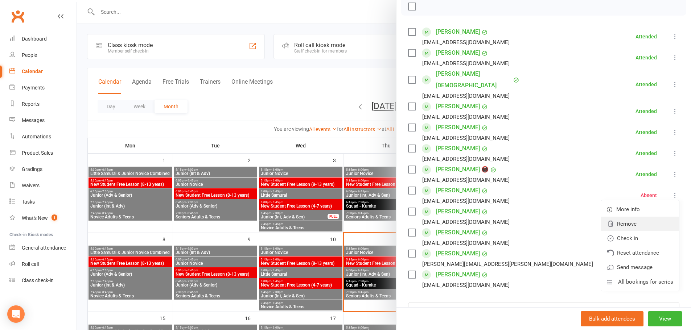
click at [624, 217] on link "Remove" at bounding box center [640, 224] width 78 height 14
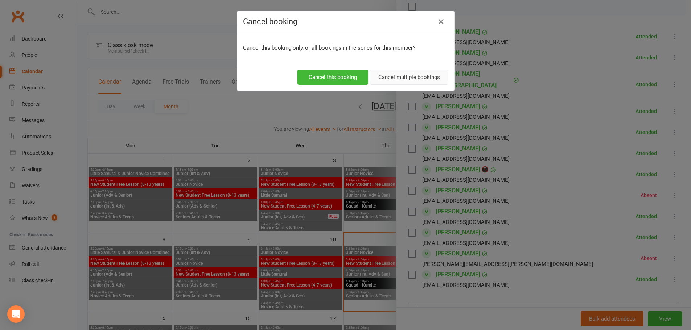
click at [402, 83] on button "Cancel multiple bookings" at bounding box center [409, 77] width 78 height 15
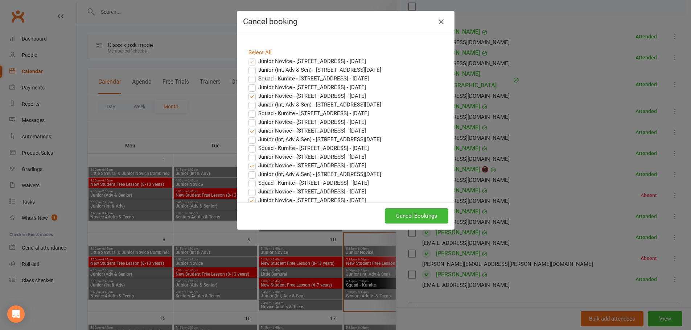
click at [440, 19] on icon "button" at bounding box center [440, 21] width 9 height 9
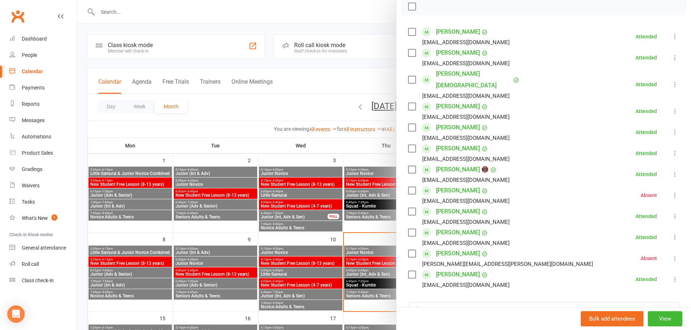
click at [671, 192] on icon at bounding box center [674, 195] width 7 height 7
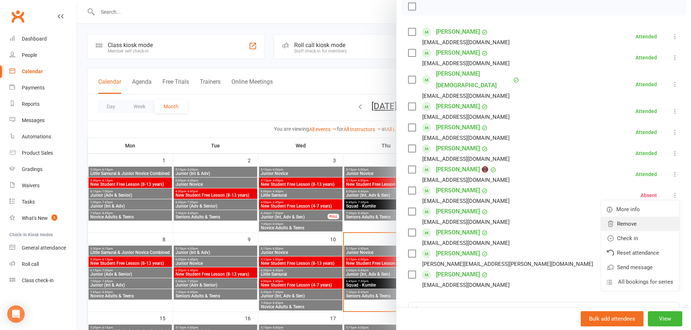
click at [617, 217] on link "Remove" at bounding box center [640, 224] width 78 height 14
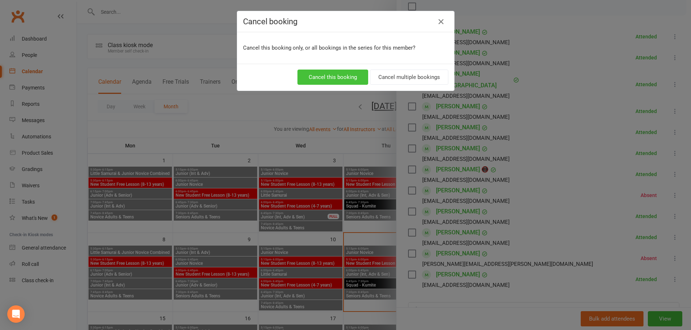
click at [340, 77] on button "Cancel this booking" at bounding box center [332, 77] width 71 height 15
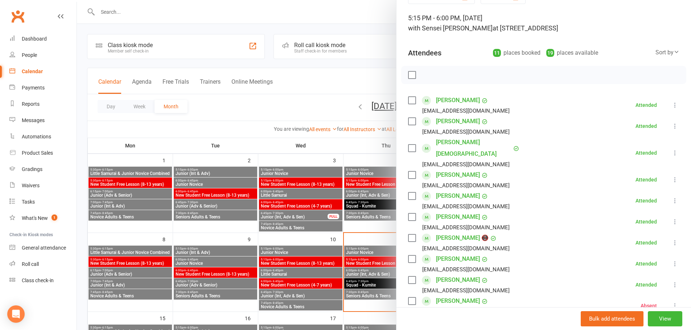
scroll to position [0, 0]
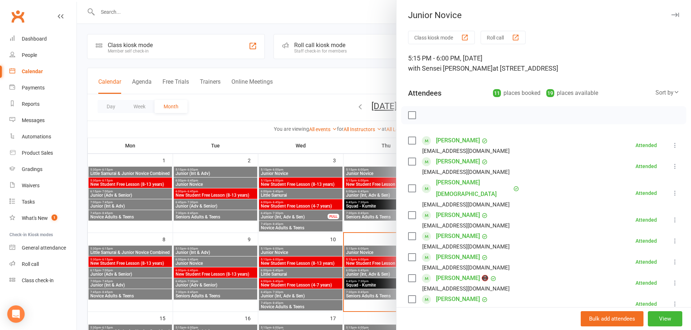
click at [268, 64] on div at bounding box center [384, 165] width 614 height 330
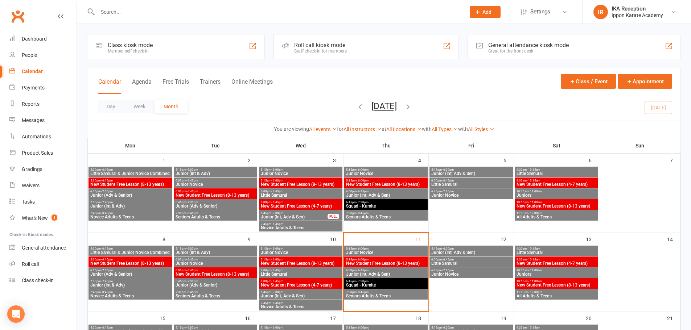
click at [377, 273] on span "Junior (Int, Adv & Sen)" at bounding box center [385, 274] width 80 height 4
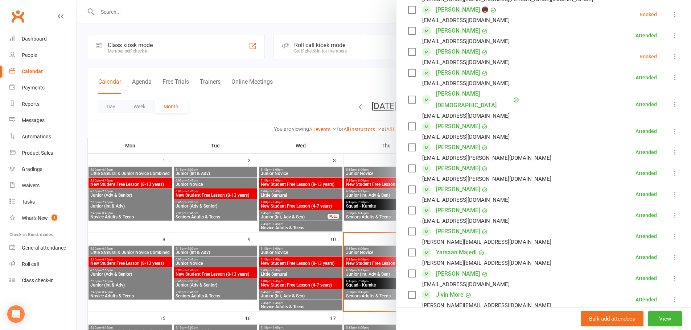
scroll to position [254, 0]
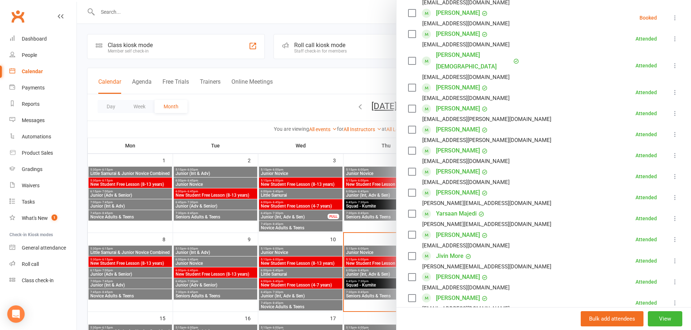
click at [312, 69] on div at bounding box center [384, 165] width 614 height 330
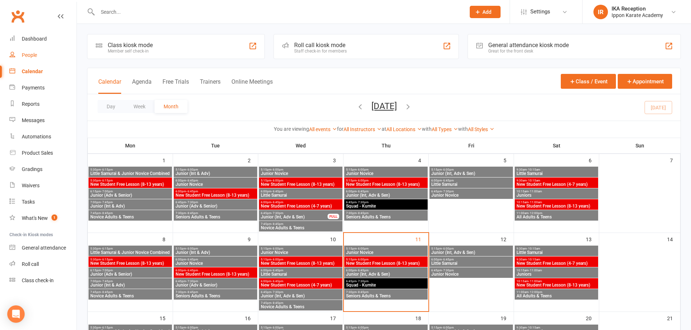
click at [27, 59] on link "People" at bounding box center [42, 55] width 67 height 16
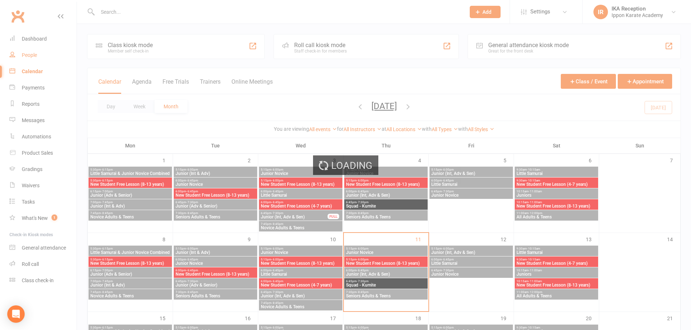
select select "100"
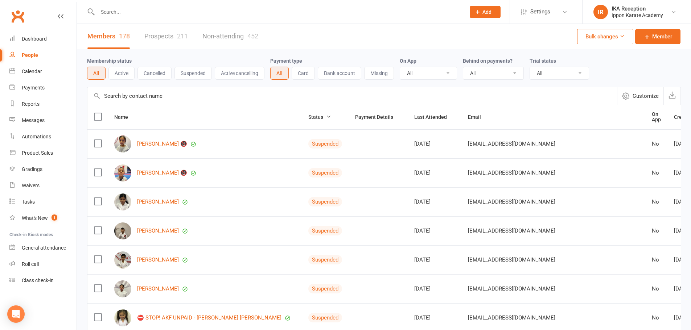
click at [193, 76] on button "Suspended" at bounding box center [192, 73] width 37 height 13
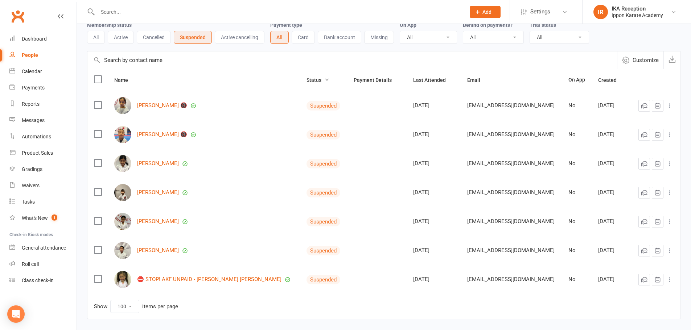
scroll to position [36, 0]
click at [250, 42] on button "Active cancelling" at bounding box center [240, 36] width 50 height 13
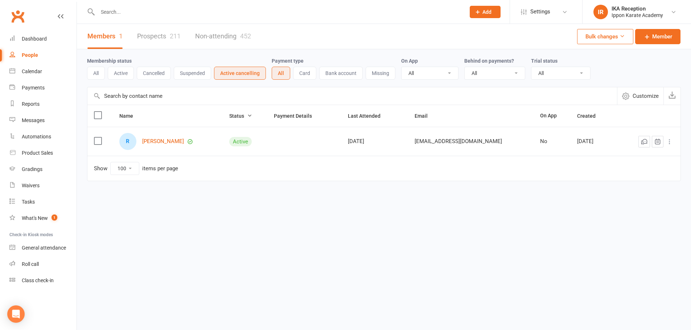
scroll to position [0, 0]
click at [159, 41] on link "Prospects 211" at bounding box center [158, 36] width 43 height 25
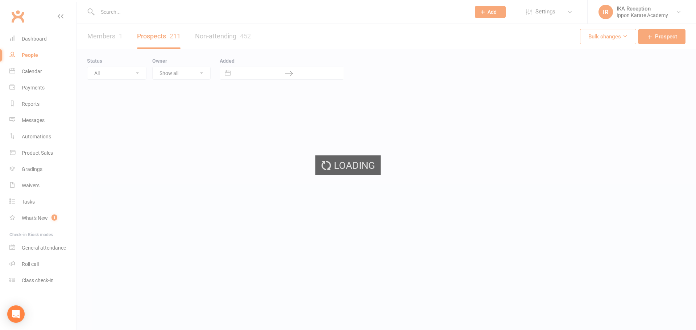
select select "100"
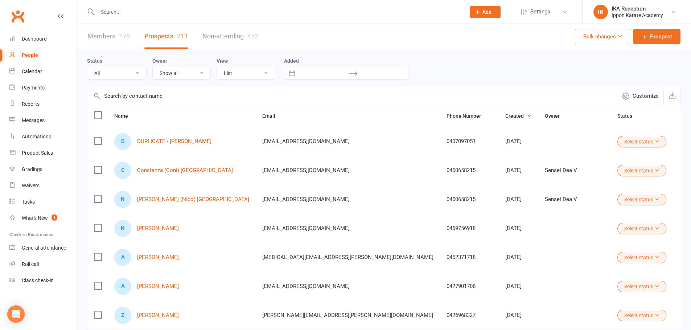
click at [103, 44] on link "Members 178" at bounding box center [108, 36] width 42 height 25
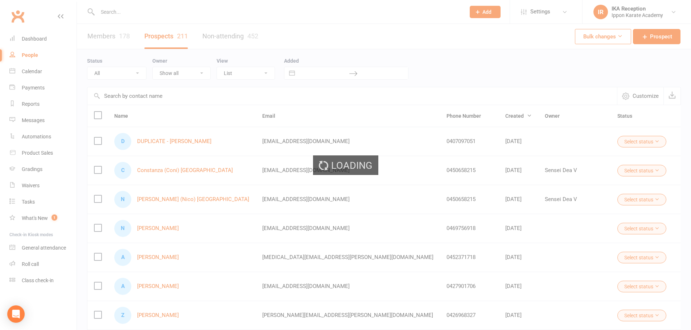
select select "100"
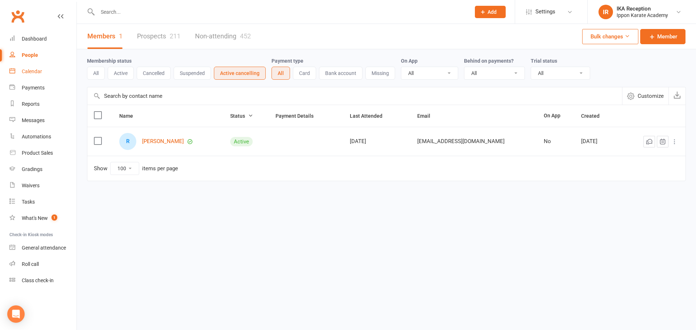
click at [38, 71] on div "Calendar" at bounding box center [32, 72] width 20 height 6
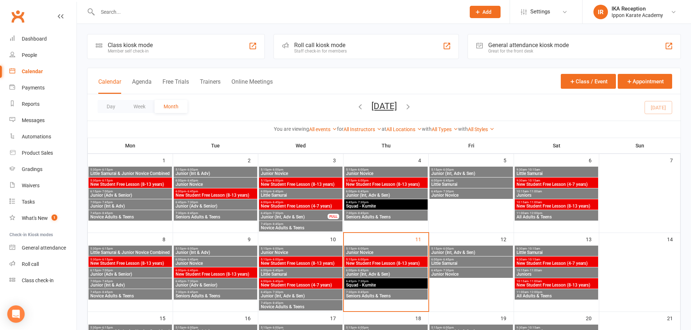
click at [376, 270] on span "6:00pm - 6:45pm" at bounding box center [385, 270] width 80 height 3
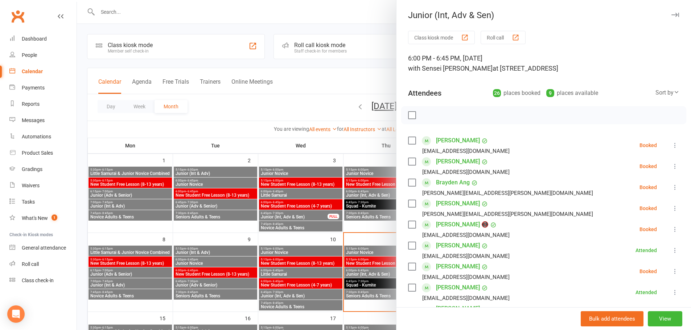
click at [516, 35] on div "button" at bounding box center [515, 38] width 8 height 8
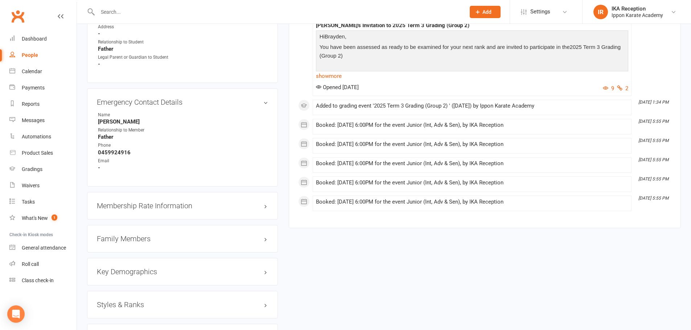
scroll to position [580, 0]
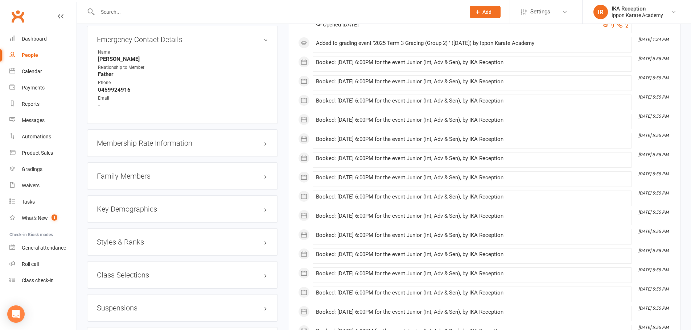
click at [147, 246] on div "Styles & Ranks" at bounding box center [182, 242] width 191 height 28
click at [145, 242] on h3 "Styles & Ranks" at bounding box center [182, 242] width 171 height 8
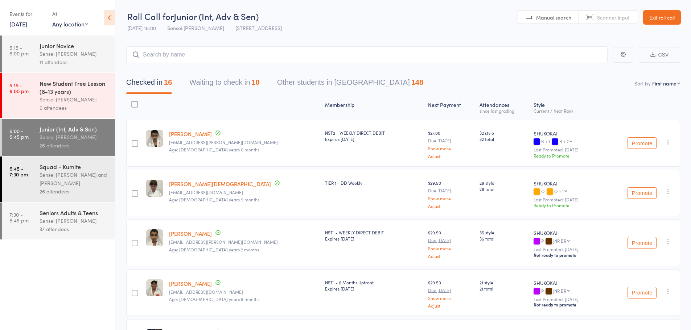
click at [79, 188] on div "26 attendees" at bounding box center [74, 191] width 69 height 8
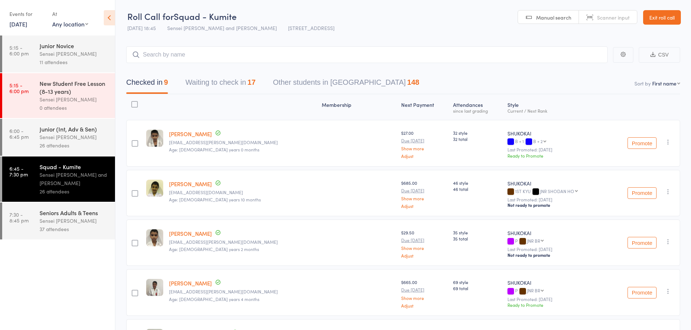
click at [109, 24] on icon at bounding box center [109, 17] width 11 height 15
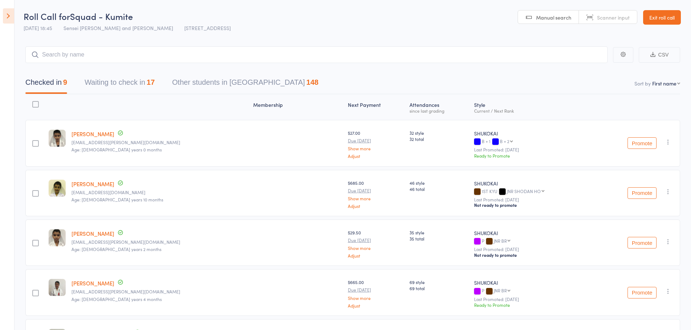
click at [115, 83] on button "Waiting to check in 17" at bounding box center [119, 84] width 70 height 19
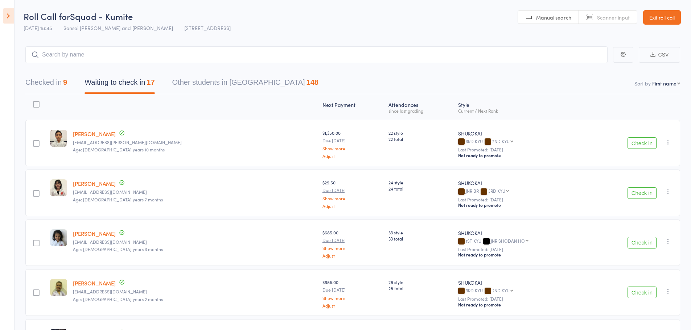
click at [56, 83] on button "Checked in 9" at bounding box center [46, 84] width 42 height 19
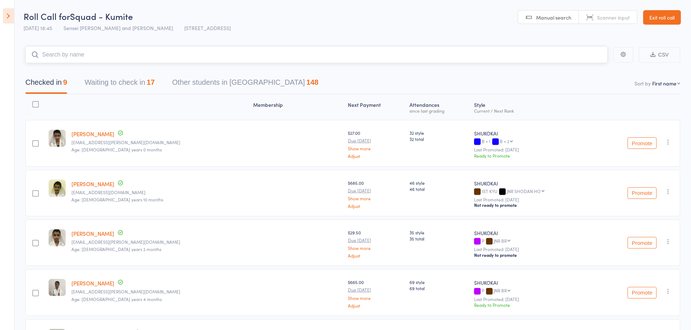
click at [141, 47] on input "search" at bounding box center [316, 54] width 582 height 17
click at [679, 21] on link "Exit roll call" at bounding box center [662, 17] width 38 height 14
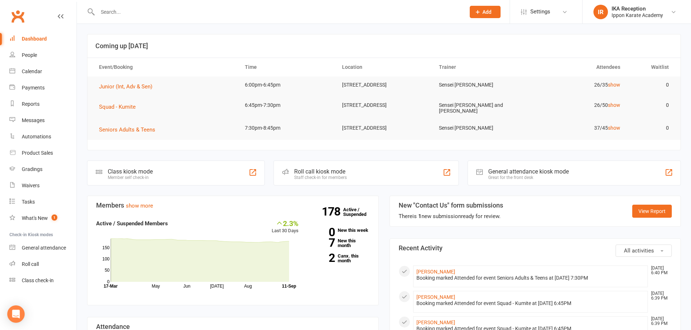
click at [149, 16] on input "text" at bounding box center [277, 12] width 365 height 10
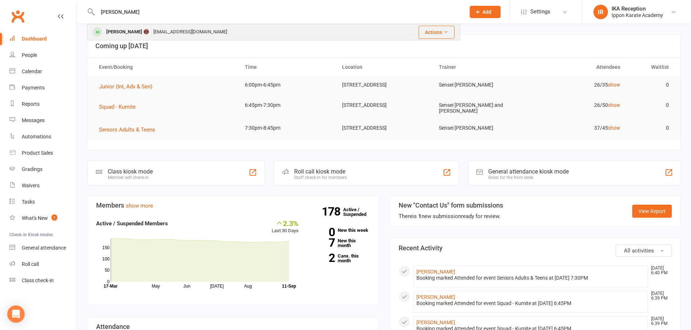
type input "[PERSON_NAME]"
click at [199, 32] on div "[EMAIL_ADDRESS][DOMAIN_NAME]" at bounding box center [190, 32] width 78 height 11
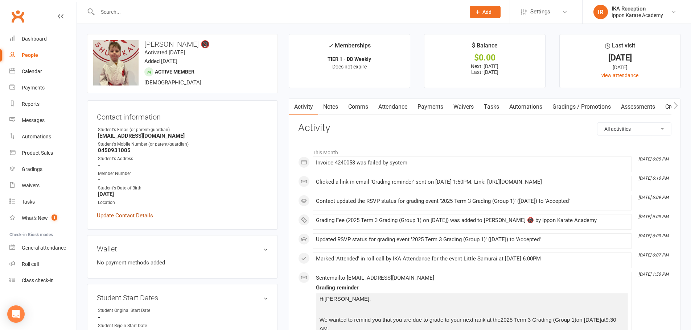
click at [126, 216] on link "Update Contact Details" at bounding box center [125, 215] width 56 height 9
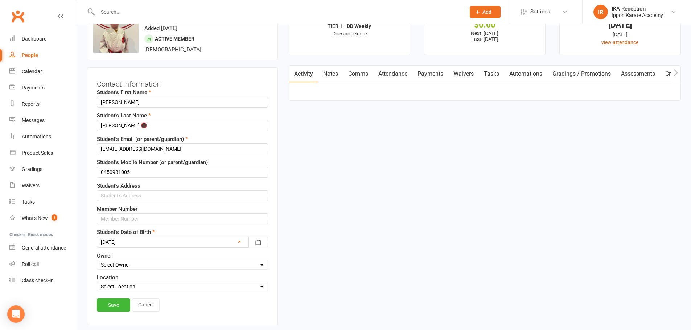
scroll to position [34, 0]
click at [139, 195] on input "text" at bounding box center [182, 194] width 171 height 11
type input "[STREET_ADDRESS]"
click at [139, 264] on select "Select Owner Ippon Karate Academy IKA Attendance Sensei [PERSON_NAME] Dea V Sen…" at bounding box center [182, 264] width 170 height 8
click at [120, 306] on link "Save" at bounding box center [113, 304] width 33 height 13
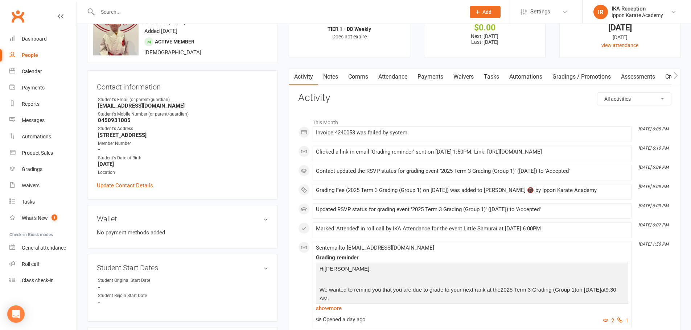
scroll to position [0, 0]
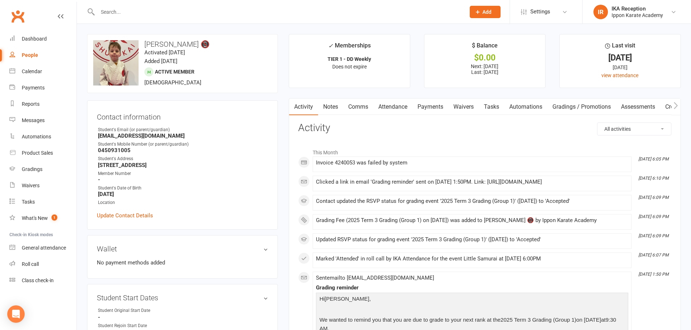
click at [435, 107] on link "Payments" at bounding box center [430, 107] width 36 height 17
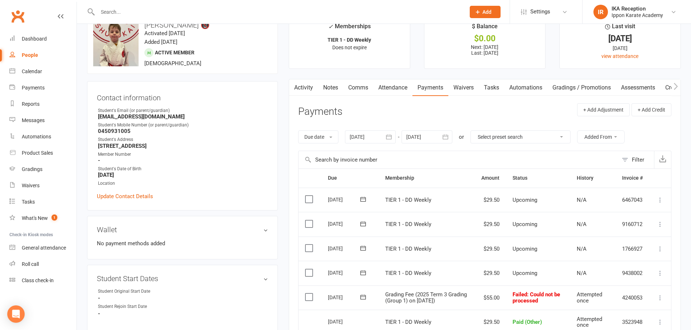
scroll to position [36, 0]
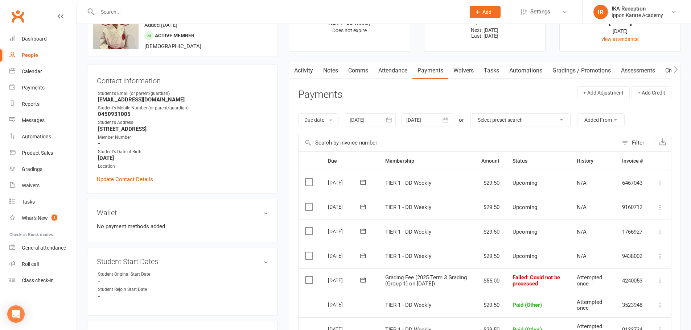
click at [303, 70] on link "Activity" at bounding box center [303, 70] width 29 height 17
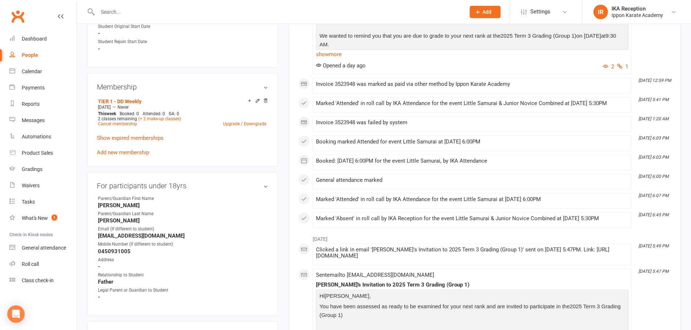
scroll to position [290, 0]
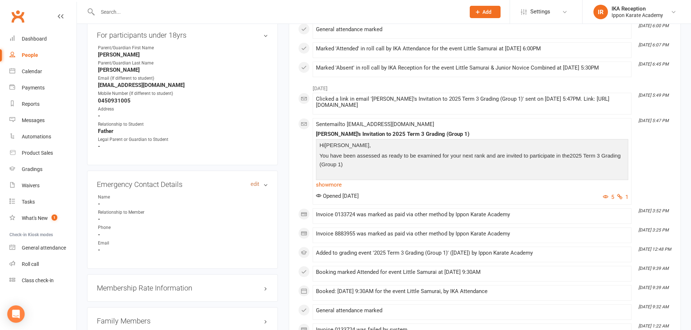
click at [253, 182] on link "edit" at bounding box center [254, 184] width 9 height 6
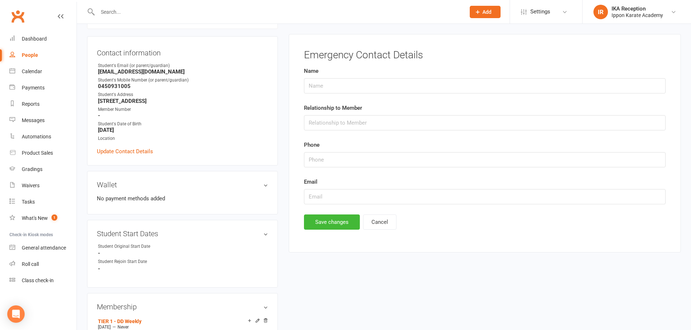
scroll to position [62, 0]
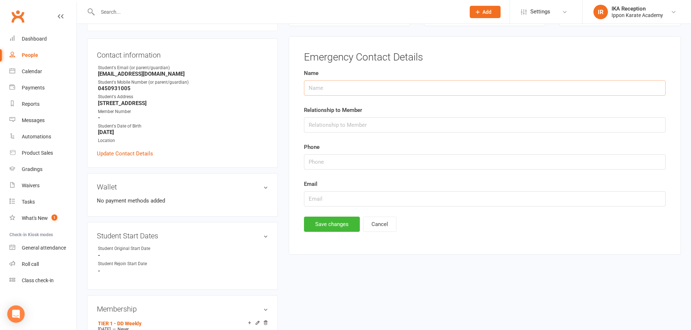
click at [326, 87] on input "text" at bounding box center [484, 87] width 361 height 15
type input "[PERSON_NAME]"
type input "Mother"
type input "0424792569"
click at [328, 224] on button "Save changes" at bounding box center [332, 224] width 56 height 15
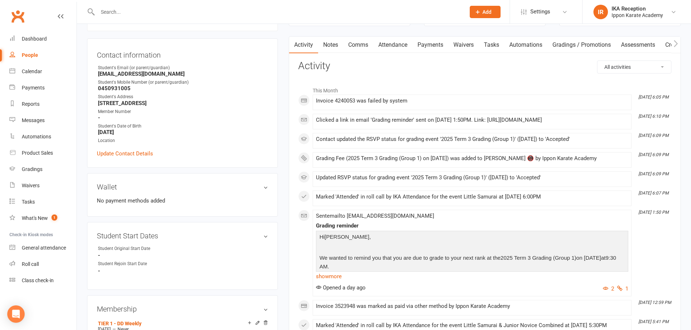
click at [147, 8] on input "text" at bounding box center [277, 12] width 365 height 10
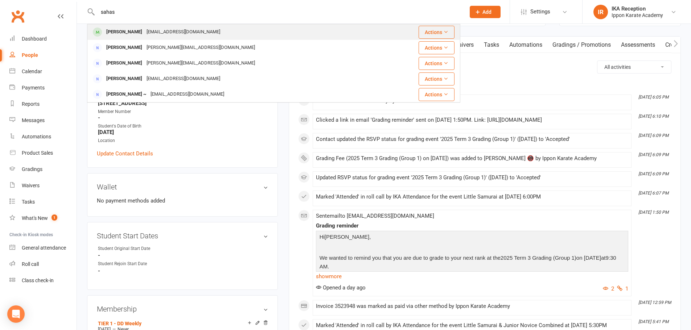
type input "sahas"
click at [141, 28] on div "[PERSON_NAME]" at bounding box center [124, 32] width 40 height 11
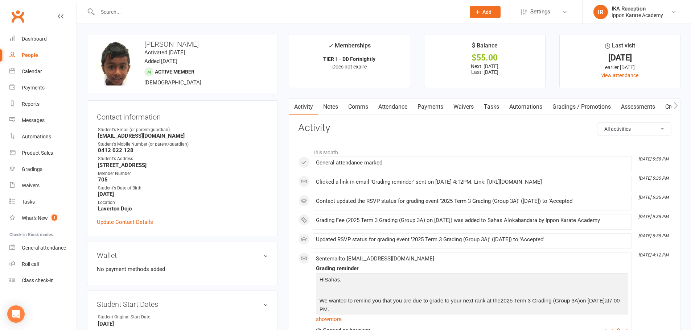
click at [441, 107] on link "Payments" at bounding box center [430, 107] width 36 height 17
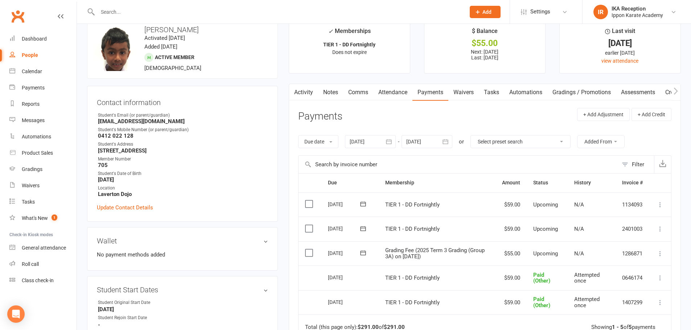
scroll to position [36, 0]
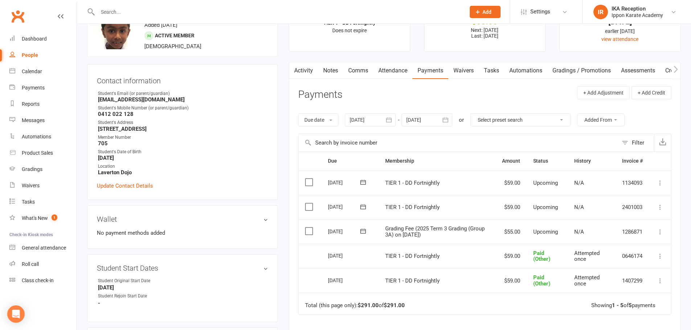
click at [658, 232] on icon at bounding box center [659, 231] width 7 height 7
click at [652, 258] on link "Mark as Paid (POS)" at bounding box center [628, 260] width 72 height 14
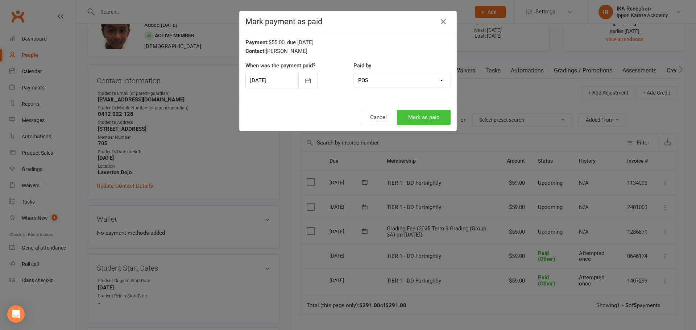
click at [432, 116] on button "Mark as paid" at bounding box center [424, 117] width 54 height 15
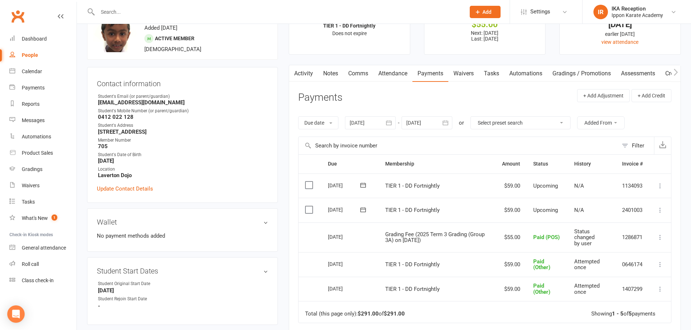
scroll to position [72, 0]
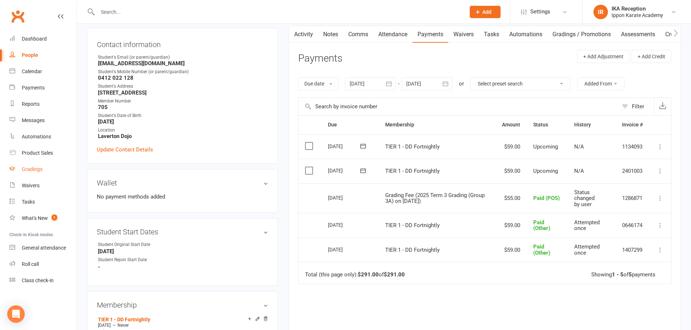
click at [37, 166] on div "Gradings" at bounding box center [32, 169] width 21 height 6
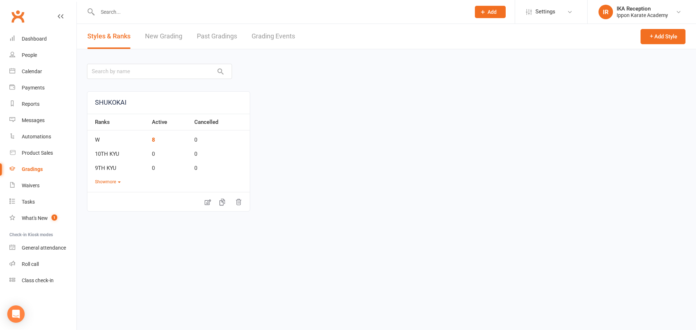
click at [277, 33] on link "Grading Events" at bounding box center [273, 36] width 43 height 25
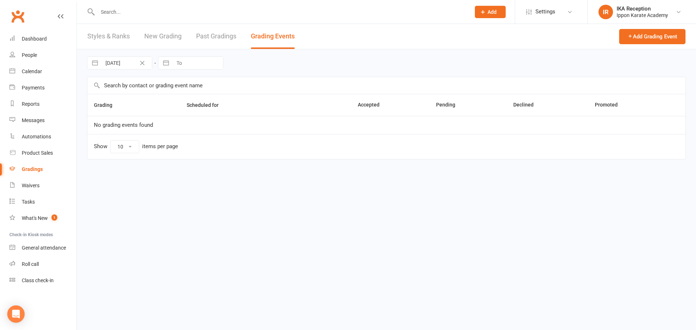
select select "100"
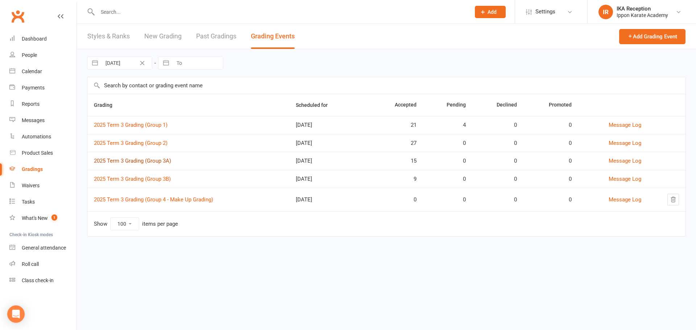
click at [163, 162] on link "2025 Term 3 Grading (Group 3A)" at bounding box center [132, 161] width 77 height 7
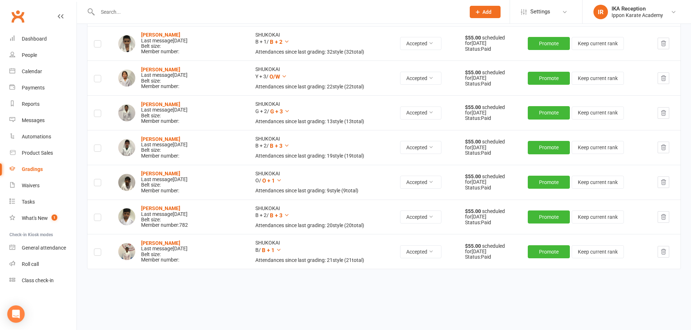
scroll to position [408, 0]
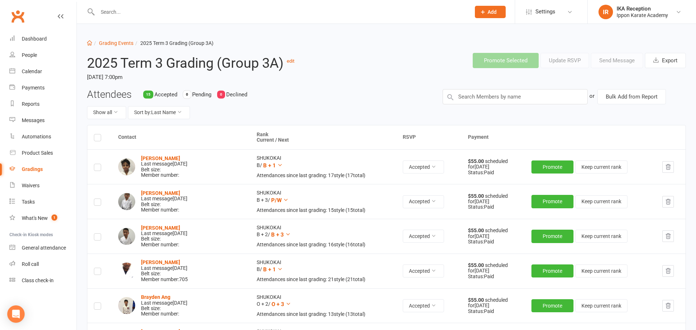
select select "100"
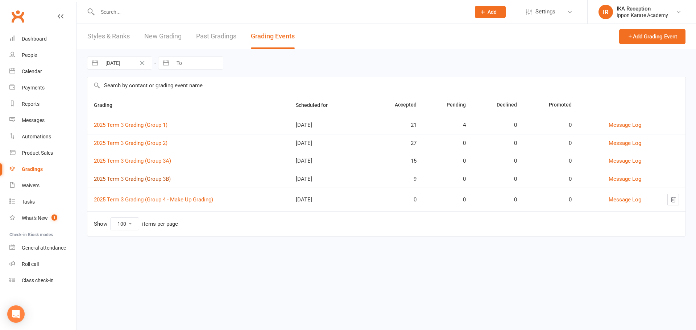
click at [171, 178] on link "2025 Term 3 Grading (Group 3B)" at bounding box center [132, 179] width 77 height 7
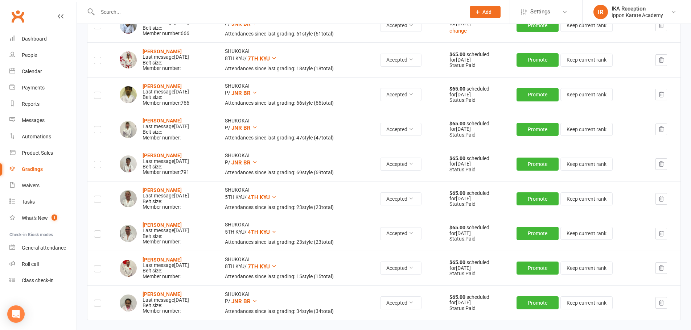
scroll to position [145, 0]
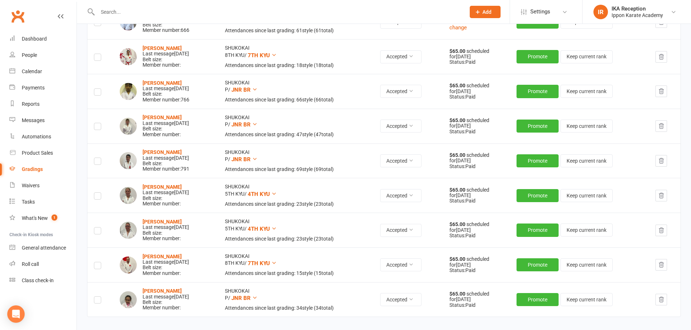
select select "100"
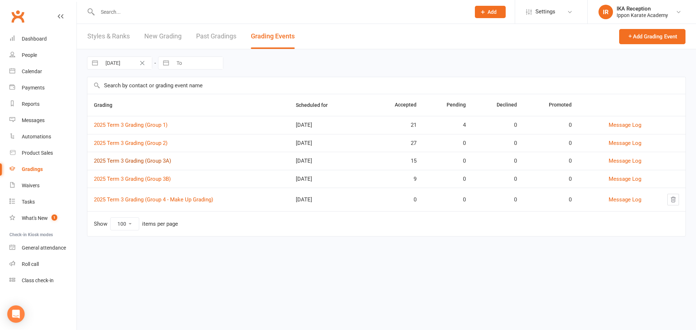
click at [156, 162] on link "2025 Term 3 Grading (Group 3A)" at bounding box center [132, 161] width 77 height 7
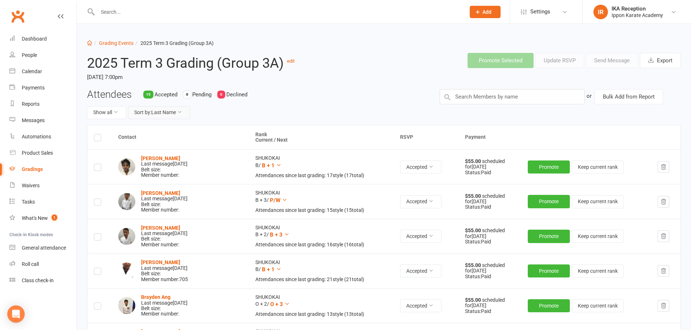
click at [179, 107] on button "Sort by: Last Name" at bounding box center [159, 112] width 62 height 13
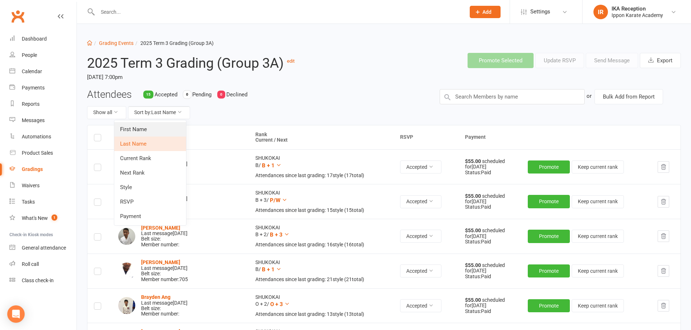
click at [162, 130] on link "First Name" at bounding box center [150, 129] width 72 height 14
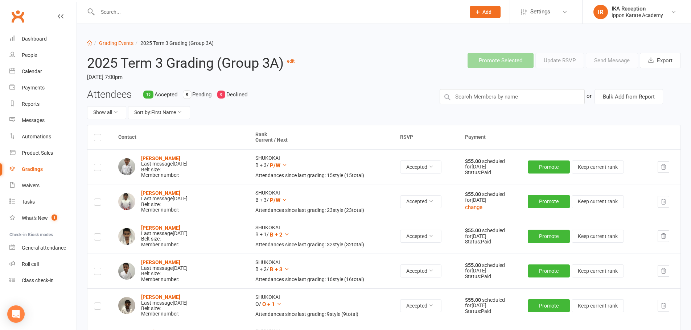
click at [167, 15] on input "text" at bounding box center [277, 12] width 365 height 10
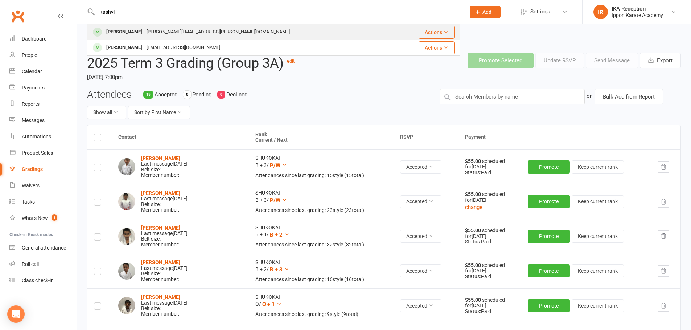
type input "tashvi"
click at [163, 33] on div "[PERSON_NAME][EMAIL_ADDRESS][PERSON_NAME][DOMAIN_NAME]" at bounding box center [218, 32] width 148 height 11
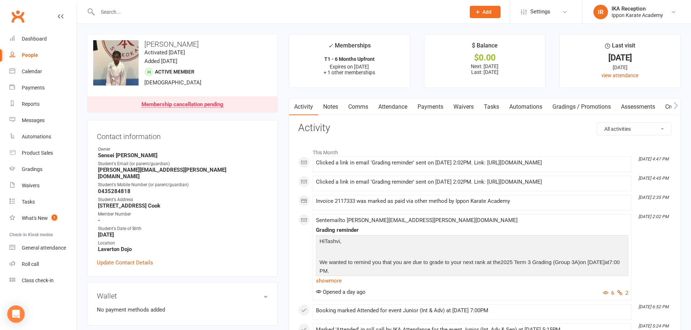
click at [435, 105] on link "Payments" at bounding box center [430, 107] width 36 height 17
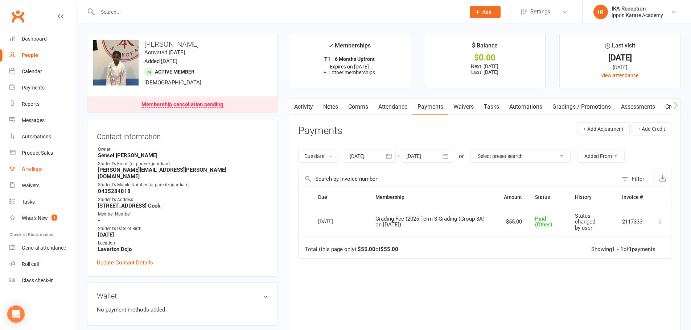
click at [33, 175] on link "Gradings" at bounding box center [42, 169] width 67 height 16
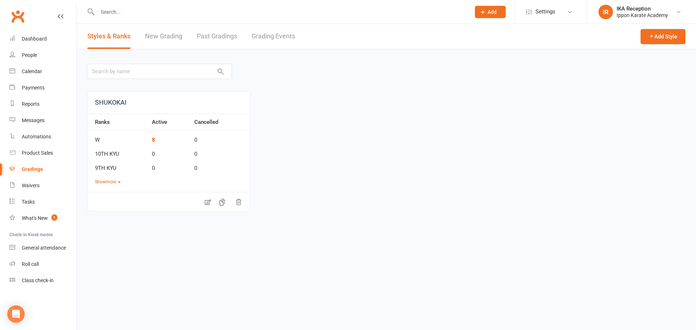
click at [244, 49] on header "Styles & Ranks New Grading Past Gradings Grading Events Add Style" at bounding box center [386, 36] width 619 height 25
click at [264, 40] on link "Grading Events" at bounding box center [273, 36] width 43 height 25
select select "100"
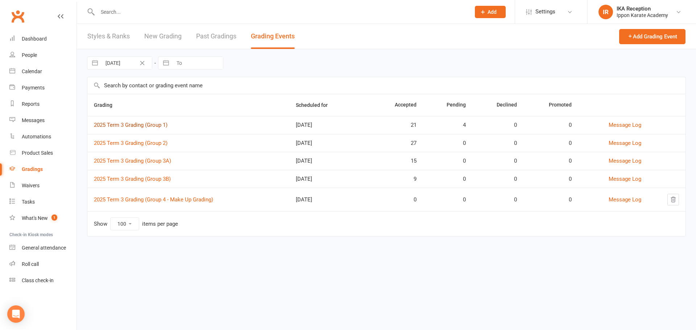
click at [150, 128] on link "2025 Term 3 Grading (Group 1)" at bounding box center [131, 125] width 74 height 7
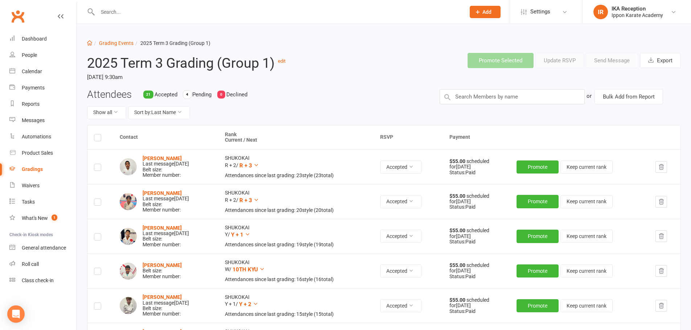
select select "100"
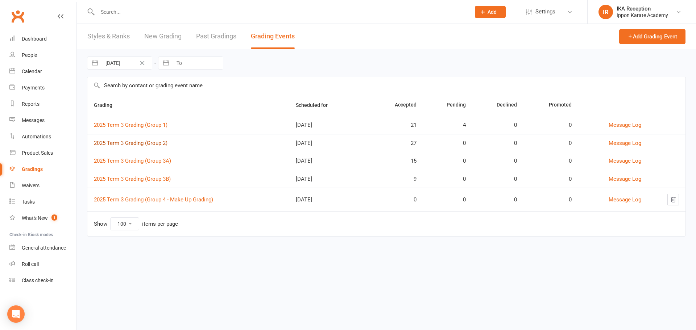
click at [160, 144] on link "2025 Term 3 Grading (Group 2)" at bounding box center [131, 143] width 74 height 7
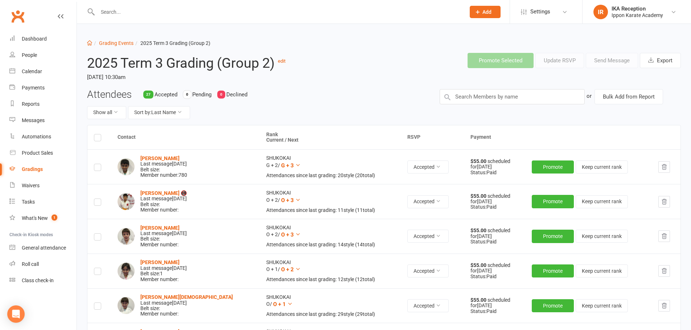
select select "100"
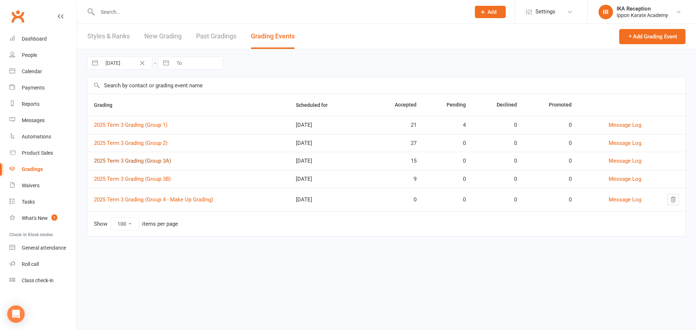
click at [160, 159] on link "2025 Term 3 Grading (Group 3A)" at bounding box center [132, 161] width 77 height 7
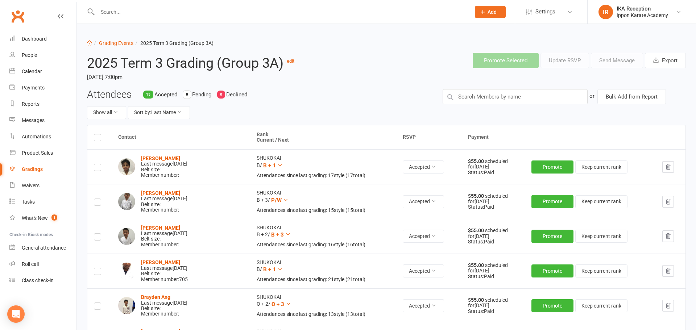
select select "100"
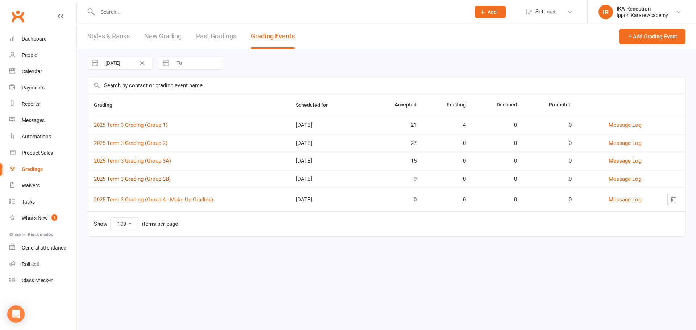
click at [167, 178] on link "2025 Term 3 Grading (Group 3B)" at bounding box center [132, 179] width 77 height 7
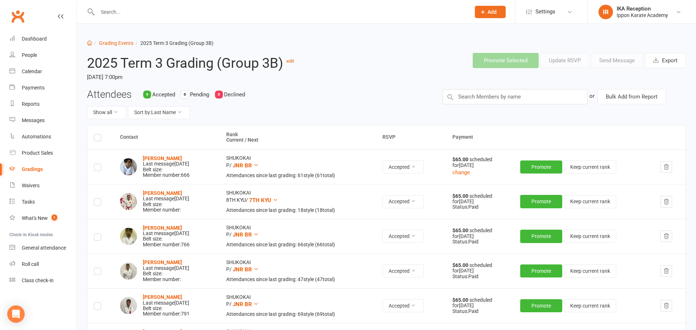
select select "100"
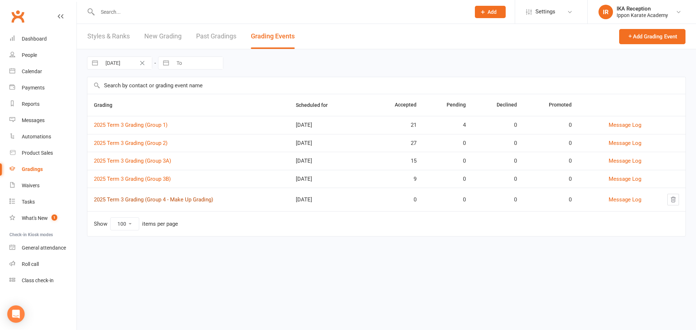
click at [178, 198] on link "2025 Term 3 Grading (Group 4 - Make Up Grading)" at bounding box center [153, 199] width 119 height 7
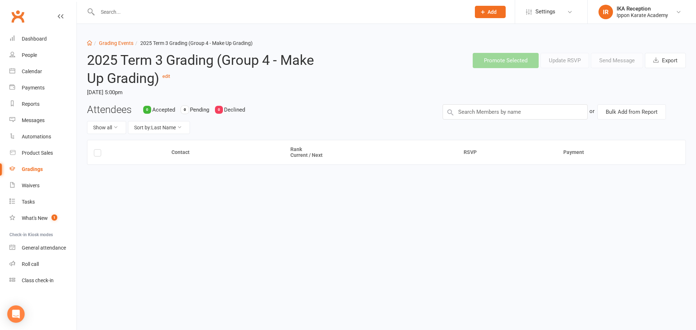
select select "100"
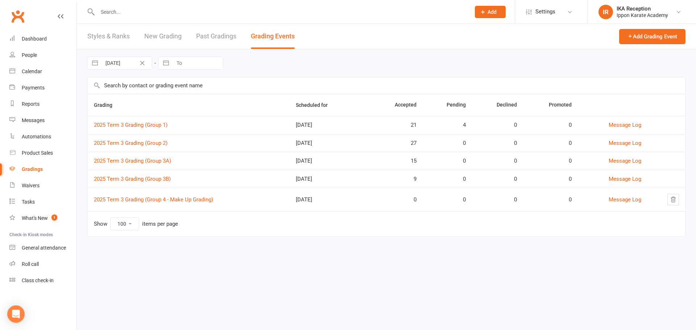
click at [176, 14] on input "text" at bounding box center [280, 12] width 370 height 10
click at [40, 50] on link "People" at bounding box center [42, 55] width 67 height 16
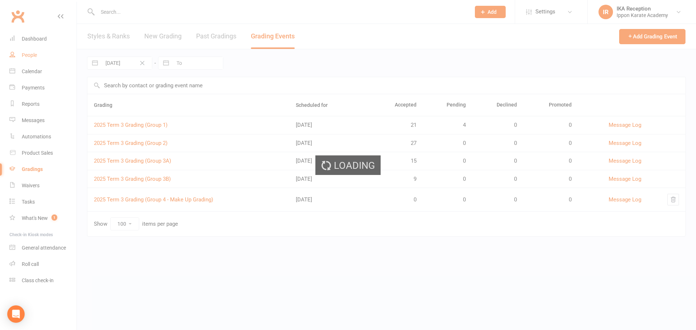
select select "100"
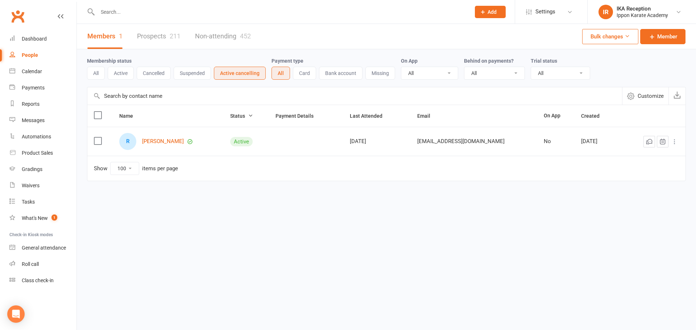
click at [136, 12] on input "text" at bounding box center [280, 12] width 370 height 10
click at [227, 76] on button "Active cancelling" at bounding box center [240, 73] width 52 height 13
click at [289, 73] on button "All" at bounding box center [280, 73] width 18 height 13
click at [101, 76] on button "All" at bounding box center [96, 73] width 18 height 13
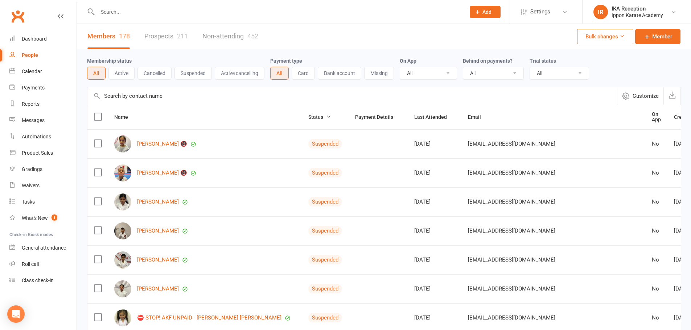
click at [145, 13] on input "text" at bounding box center [277, 12] width 365 height 10
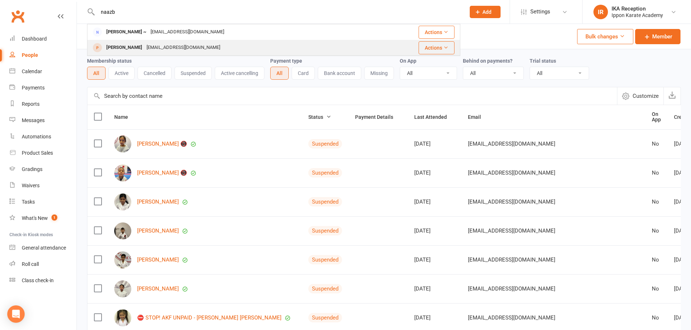
type input "naazb"
click at [148, 42] on div "Naaz Bir [EMAIL_ADDRESS][DOMAIN_NAME]" at bounding box center [231, 47] width 287 height 15
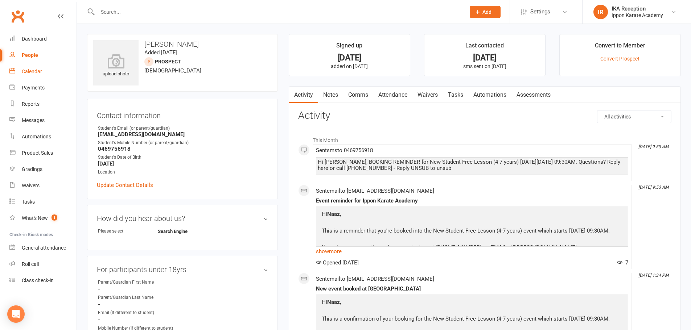
click at [33, 76] on link "Calendar" at bounding box center [42, 71] width 67 height 16
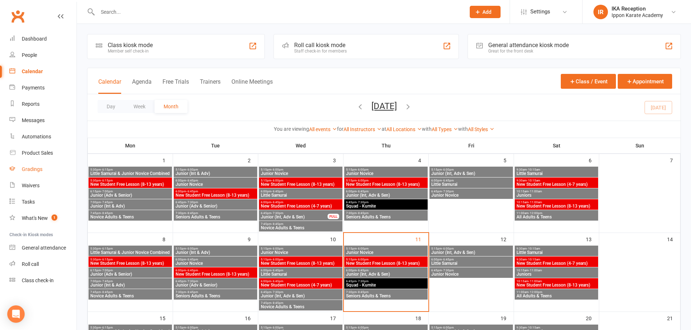
click at [35, 173] on link "Gradings" at bounding box center [42, 169] width 67 height 16
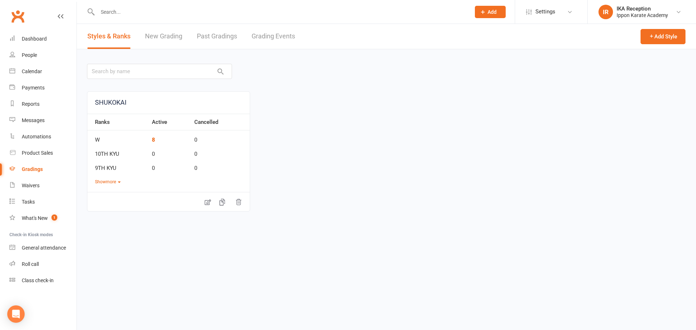
click at [254, 33] on link "Grading Events" at bounding box center [273, 36] width 43 height 25
select select "100"
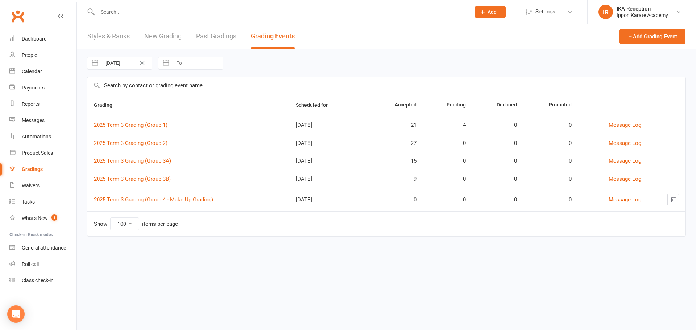
click at [182, 13] on input "text" at bounding box center [280, 12] width 370 height 10
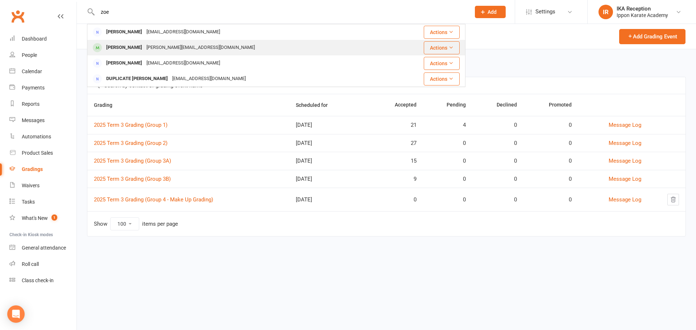
type input "zoe"
click at [175, 47] on div "[PERSON_NAME][EMAIL_ADDRESS][DOMAIN_NAME]" at bounding box center [200, 47] width 113 height 11
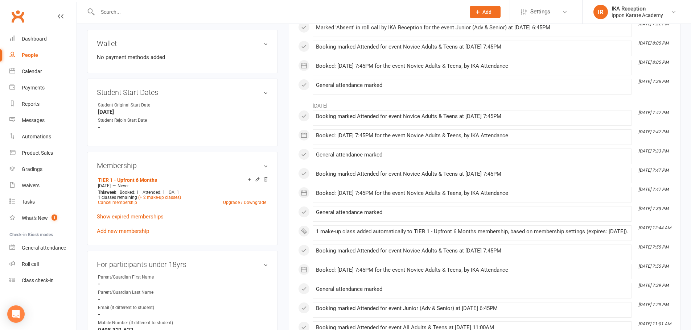
scroll to position [254, 0]
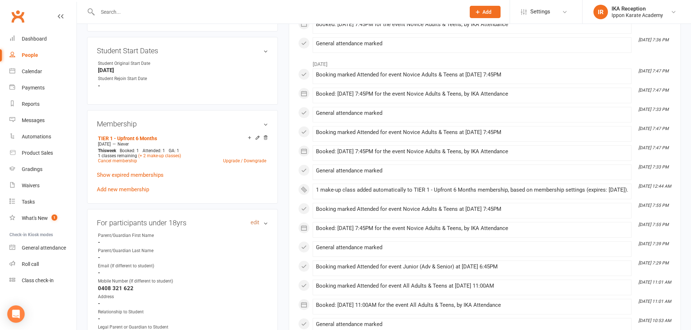
click at [257, 221] on link "edit" at bounding box center [254, 223] width 9 height 6
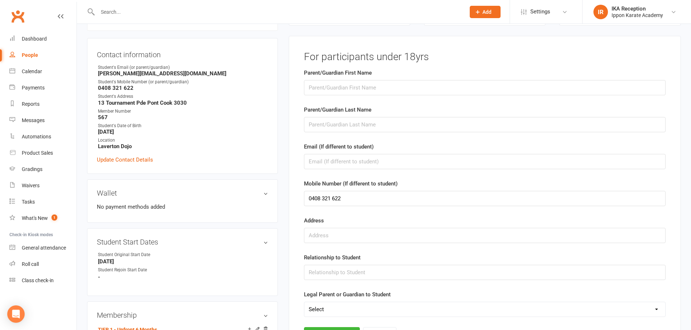
scroll to position [62, 0]
click at [354, 88] on input "text" at bounding box center [484, 87] width 361 height 15
type input "[PERSON_NAME]"
type input "Tolongos"
click at [359, 274] on input "text" at bounding box center [484, 272] width 361 height 15
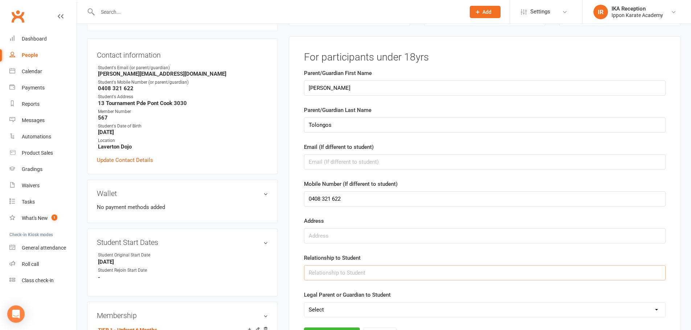
type input "Father"
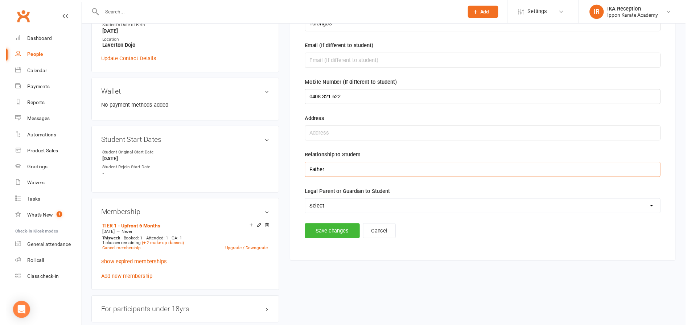
scroll to position [171, 0]
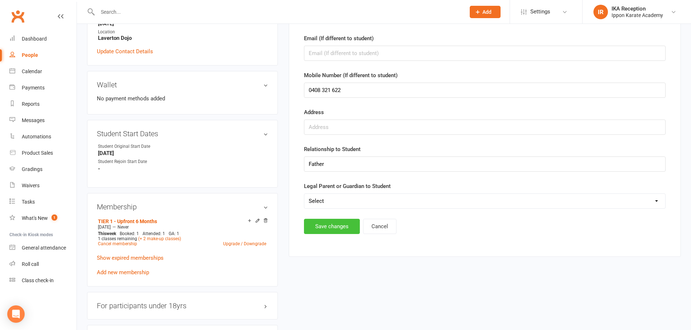
click at [327, 225] on button "Save changes" at bounding box center [332, 226] width 56 height 15
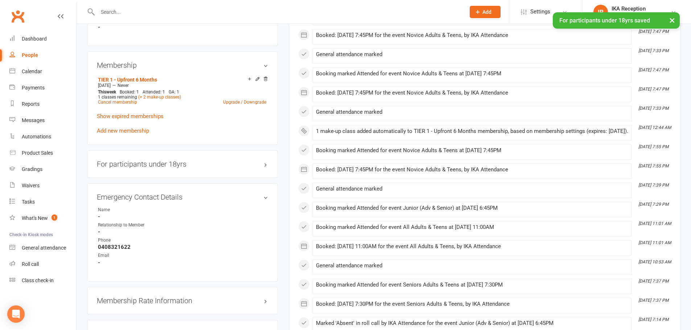
scroll to position [316, 0]
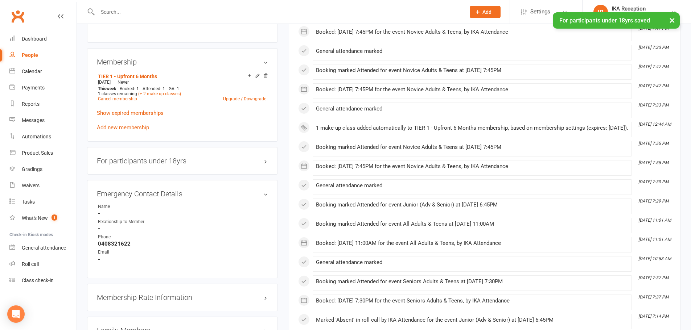
click at [183, 165] on div "For participants under 18yrs edit" at bounding box center [182, 161] width 191 height 28
click at [176, 159] on h3 "For participants under 18yrs edit" at bounding box center [182, 161] width 171 height 8
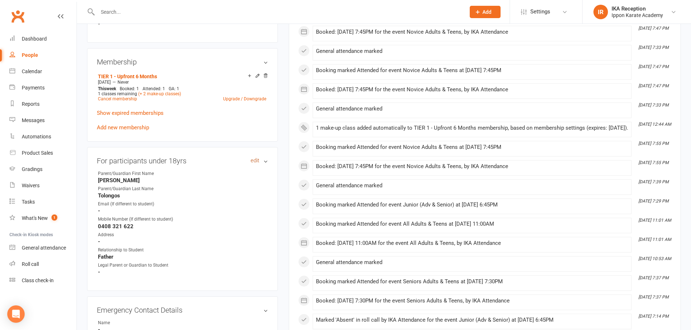
click at [253, 158] on link "edit" at bounding box center [254, 161] width 9 height 6
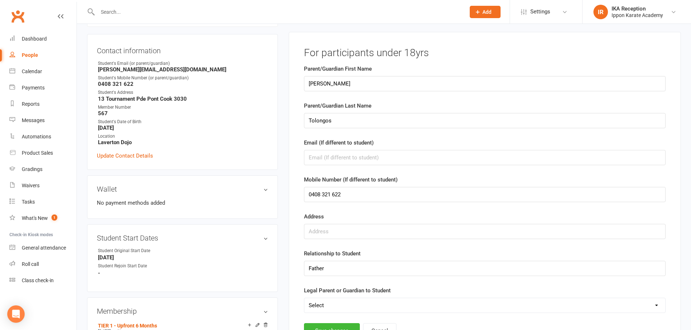
scroll to position [62, 0]
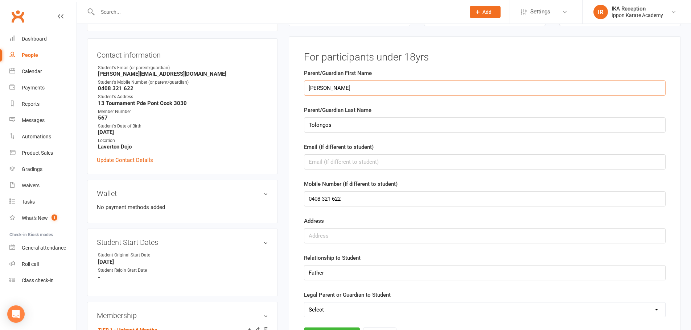
drag, startPoint x: 366, startPoint y: 88, endPoint x: 244, endPoint y: 87, distance: 121.8
type input "[PERSON_NAME]"
drag, startPoint x: 358, startPoint y: 196, endPoint x: 269, endPoint y: 196, distance: 88.8
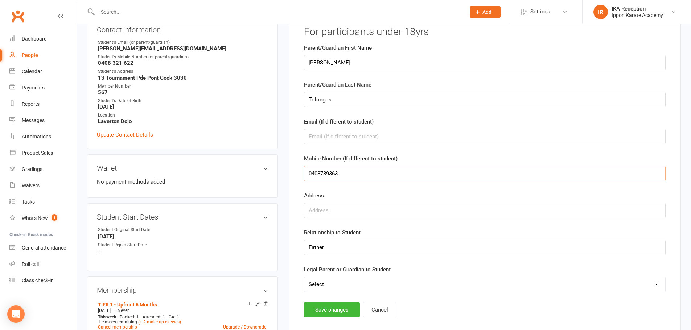
scroll to position [98, 0]
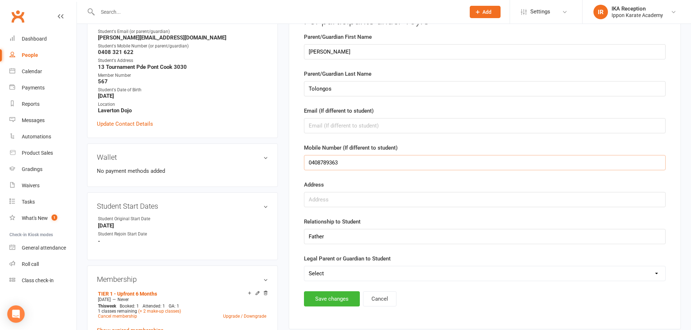
type input "0408789363"
click at [358, 235] on input "Father" at bounding box center [484, 236] width 361 height 15
drag, startPoint x: 354, startPoint y: 239, endPoint x: 236, endPoint y: 245, distance: 118.3
type input "Mother"
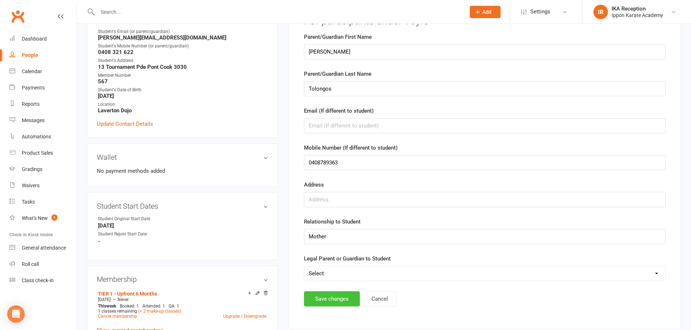
click at [349, 293] on button "Save changes" at bounding box center [332, 298] width 56 height 15
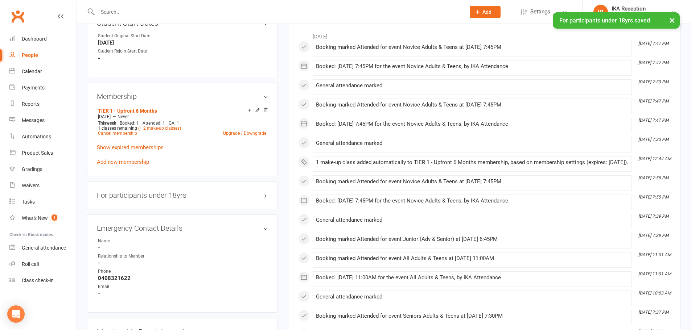
scroll to position [316, 0]
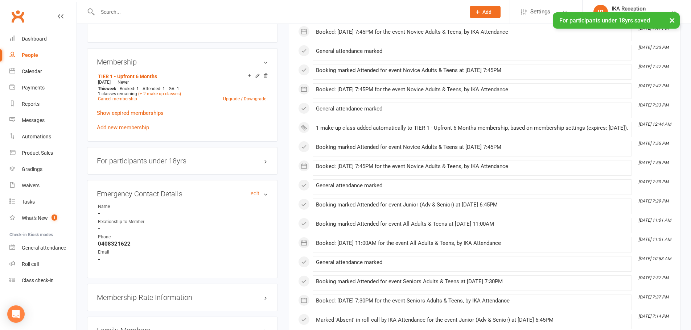
click at [249, 193] on h3 "Emergency Contact Details edit" at bounding box center [182, 194] width 171 height 8
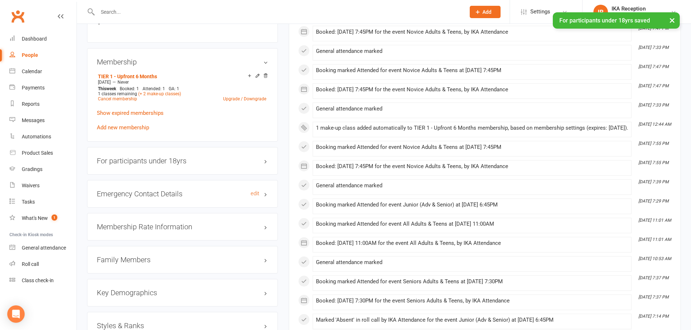
click at [211, 192] on h3 "Emergency Contact Details edit" at bounding box center [182, 194] width 171 height 8
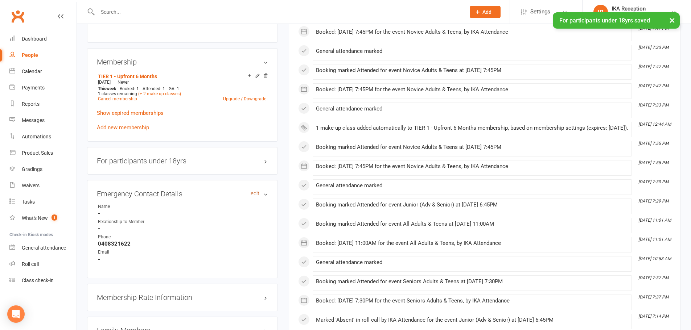
click at [256, 194] on link "edit" at bounding box center [254, 194] width 9 height 6
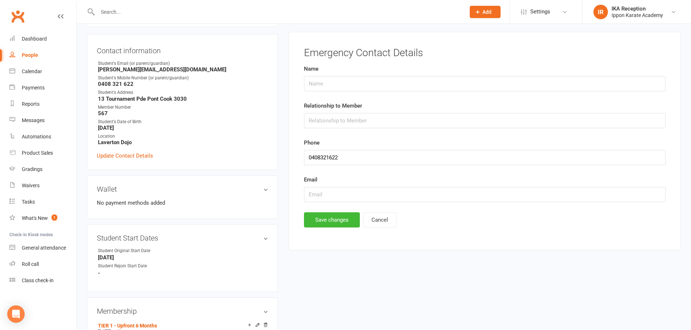
scroll to position [62, 0]
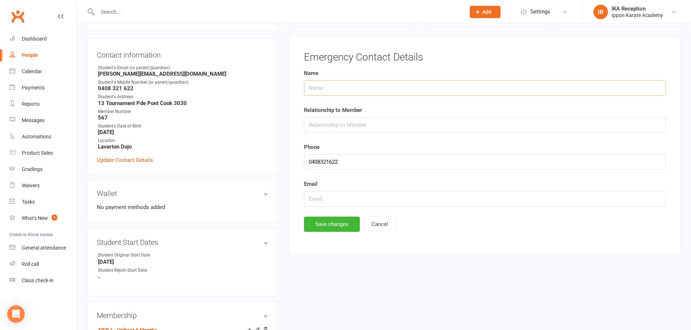
click at [348, 90] on input "text" at bounding box center [484, 87] width 361 height 15
type input "[PERSON_NAME]"
type input "Father"
drag, startPoint x: 352, startPoint y: 161, endPoint x: 248, endPoint y: 156, distance: 104.9
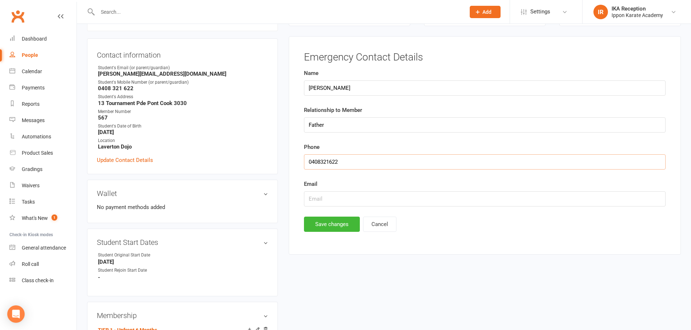
paste input "0408321622"
type input "0408321622"
click at [330, 220] on button "Save changes" at bounding box center [332, 224] width 56 height 15
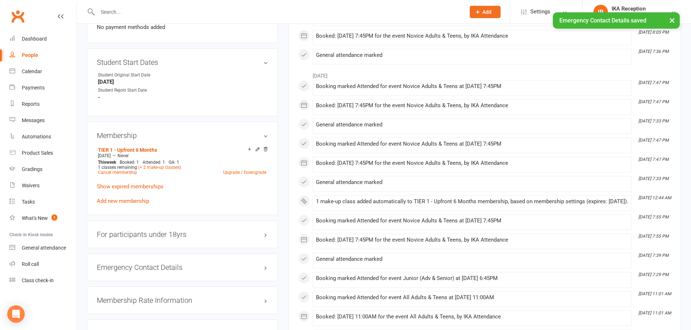
scroll to position [243, 0]
click at [172, 230] on h3 "For participants under 18yrs edit" at bounding box center [182, 233] width 171 height 8
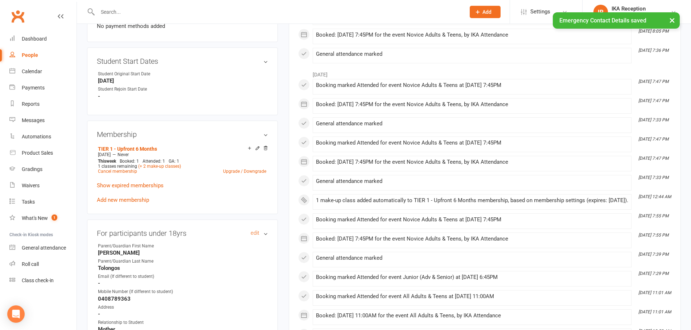
scroll to position [352, 0]
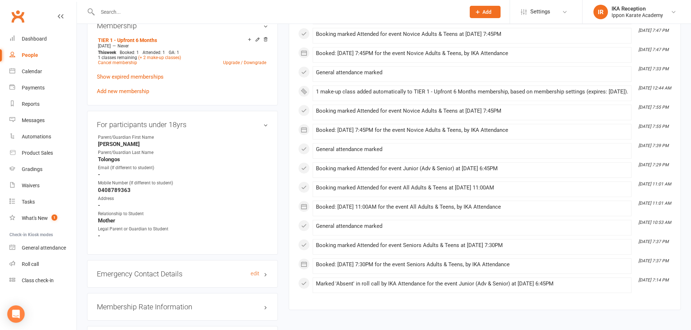
click at [144, 278] on h3 "Emergency Contact Details edit" at bounding box center [182, 274] width 171 height 8
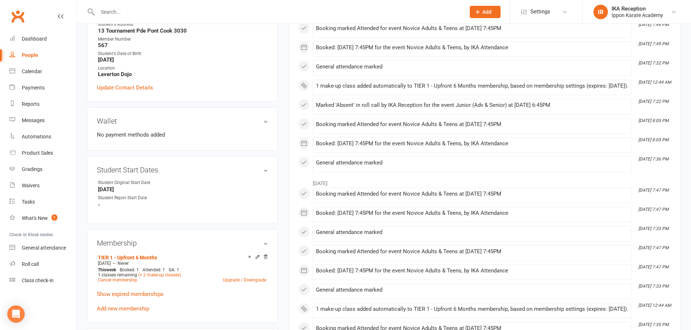
scroll to position [0, 0]
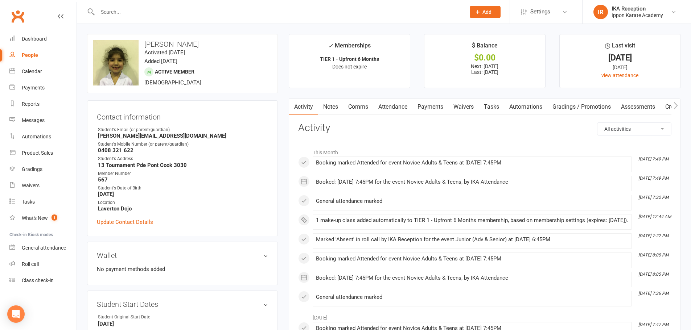
click at [134, 10] on input "text" at bounding box center [277, 12] width 365 height 10
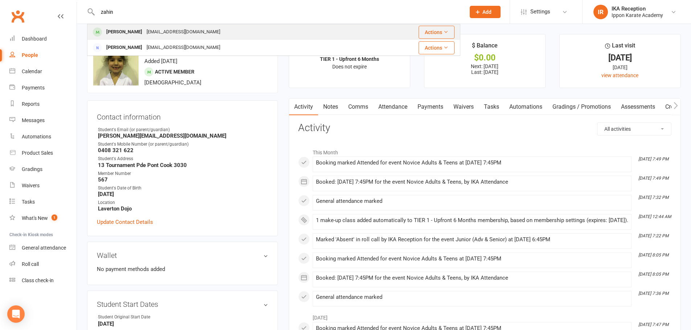
type input "zahin"
click at [144, 29] on div "[EMAIL_ADDRESS][DOMAIN_NAME]" at bounding box center [183, 32] width 78 height 11
